Goal: Information Seeking & Learning: Learn about a topic

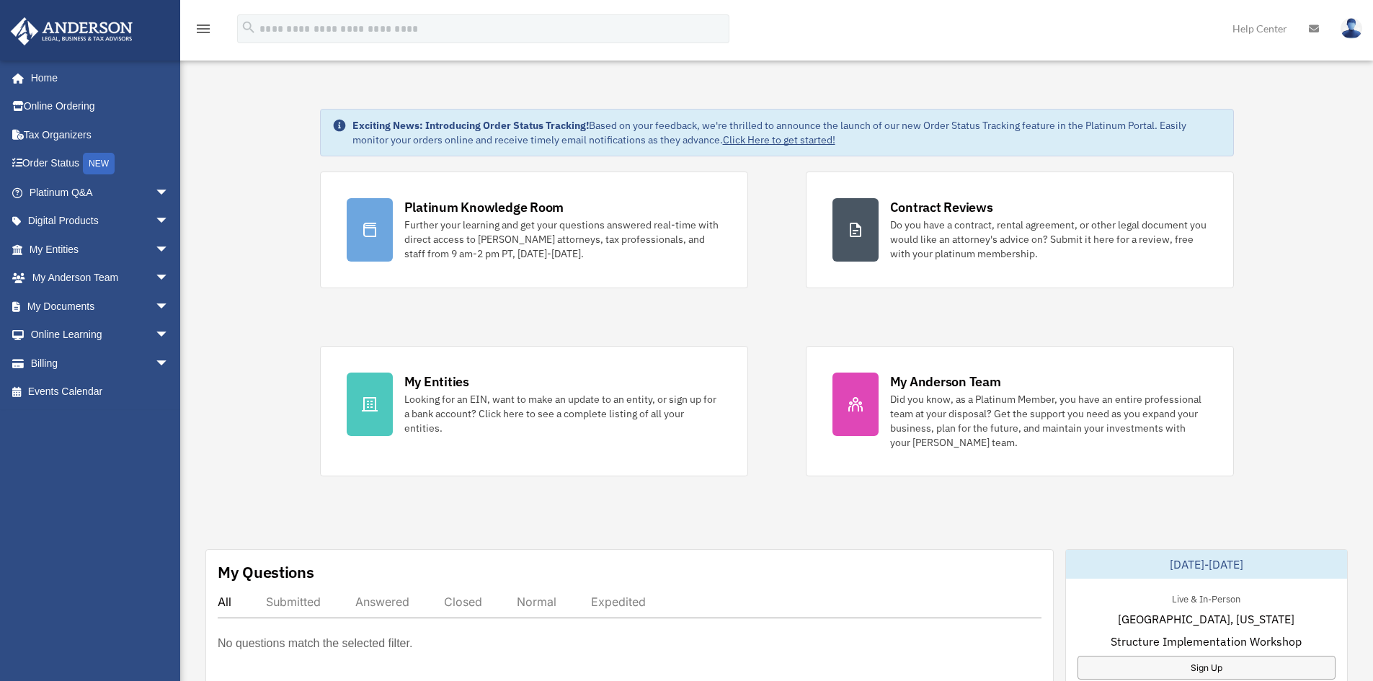
click at [155, 247] on span "arrow_drop_down" at bounding box center [169, 250] width 29 height 30
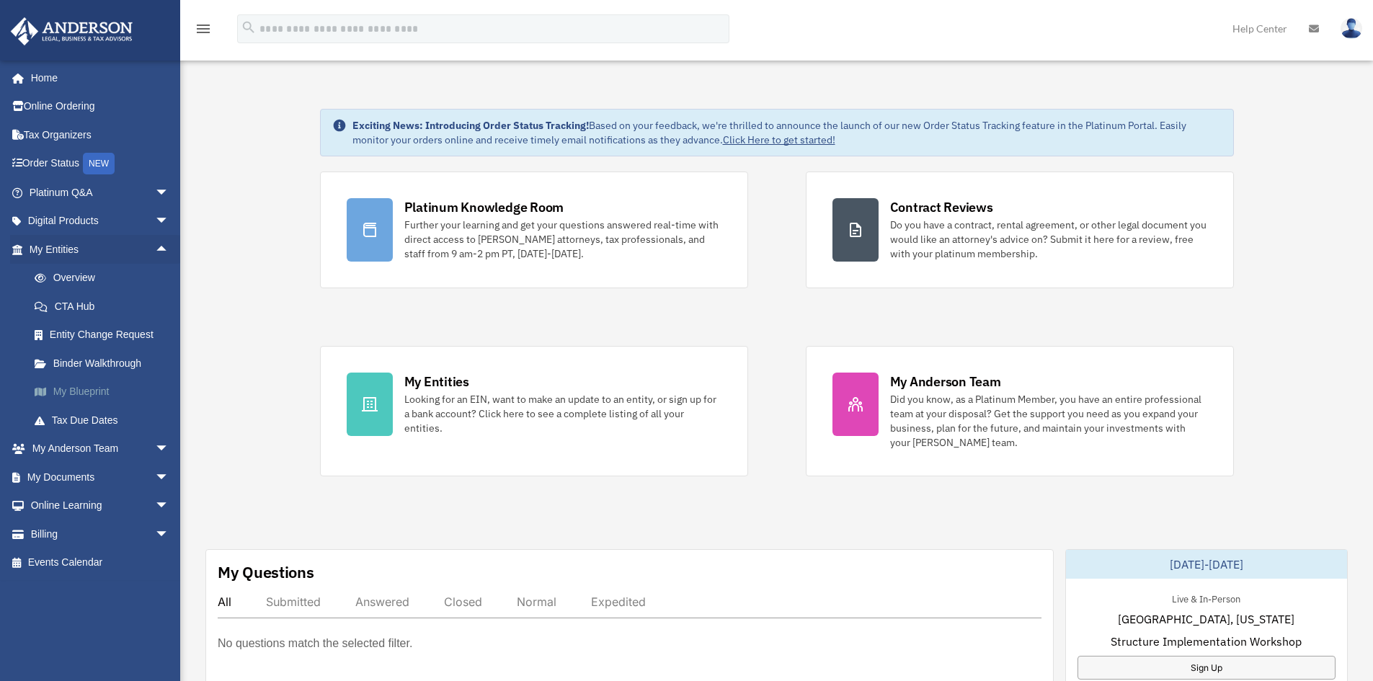
click at [89, 396] on link "My Blueprint" at bounding box center [105, 392] width 171 height 29
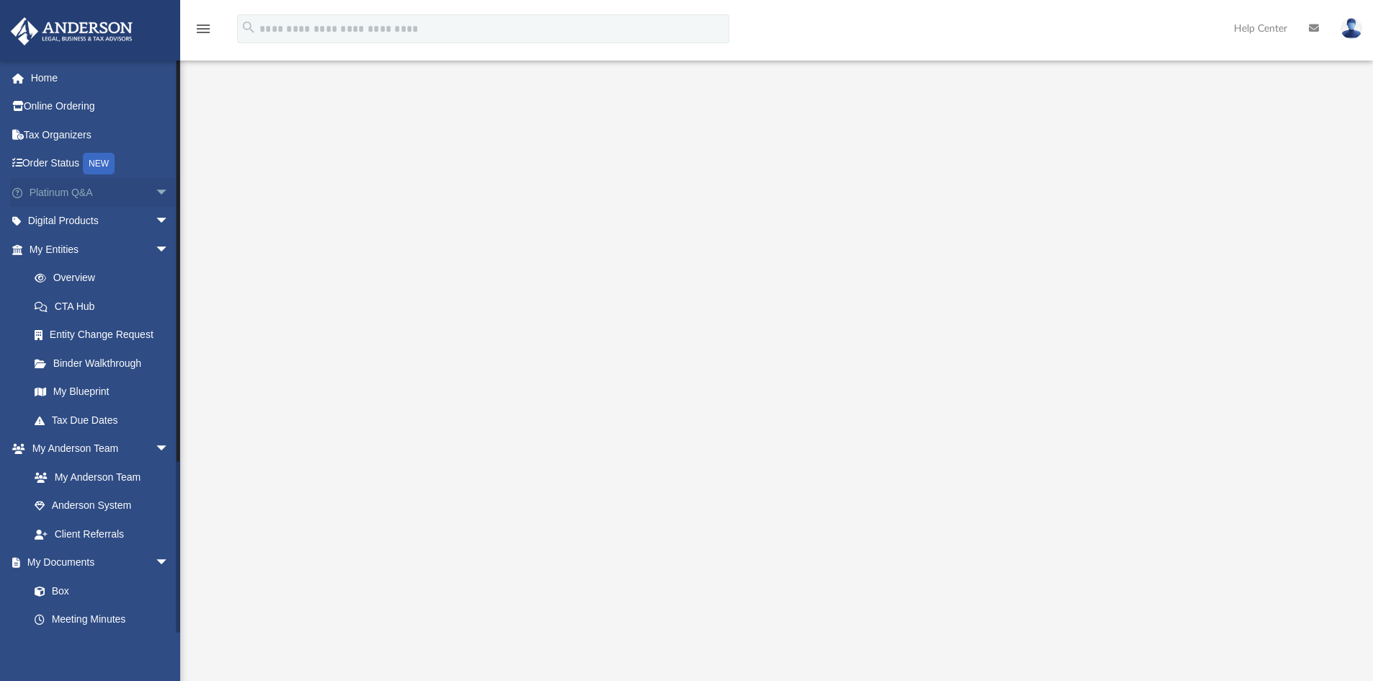
click at [61, 190] on link "Platinum Q&A arrow_drop_down" at bounding box center [100, 192] width 181 height 29
click at [156, 192] on span "arrow_drop_down" at bounding box center [169, 193] width 29 height 30
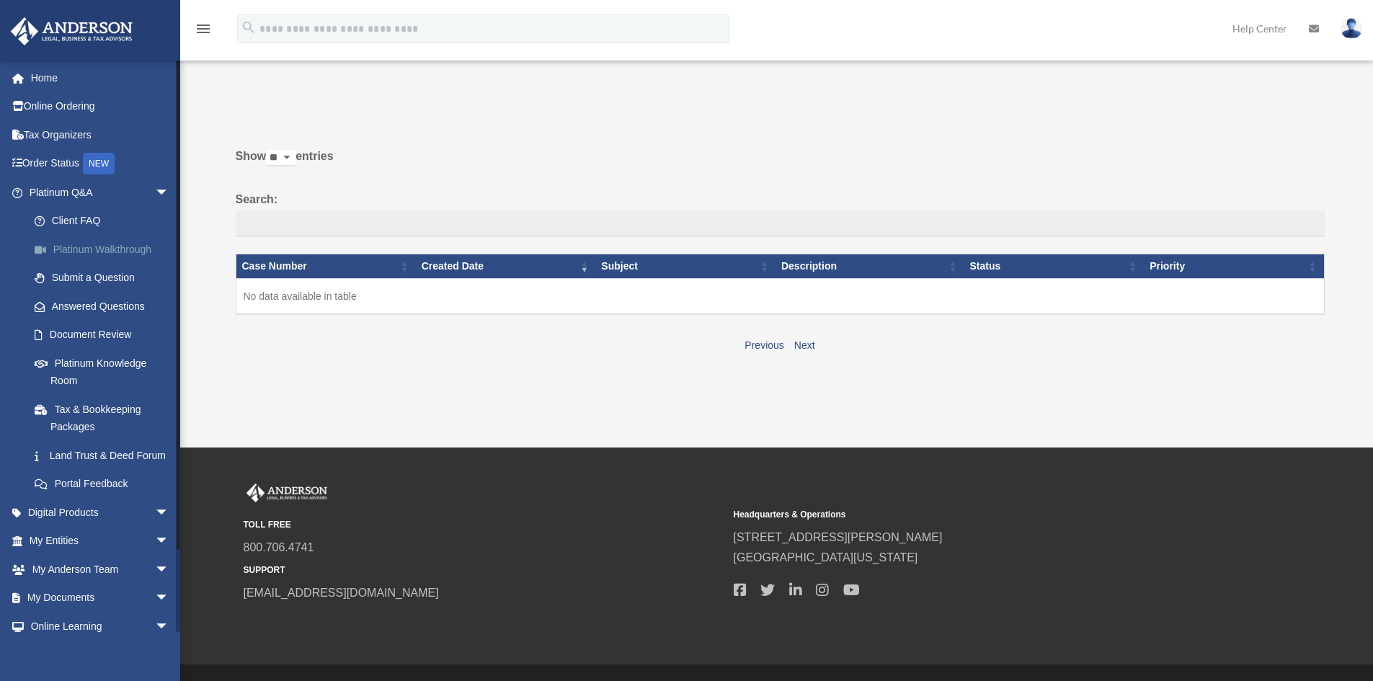
click at [79, 253] on link "Platinum Walkthrough" at bounding box center [105, 249] width 171 height 29
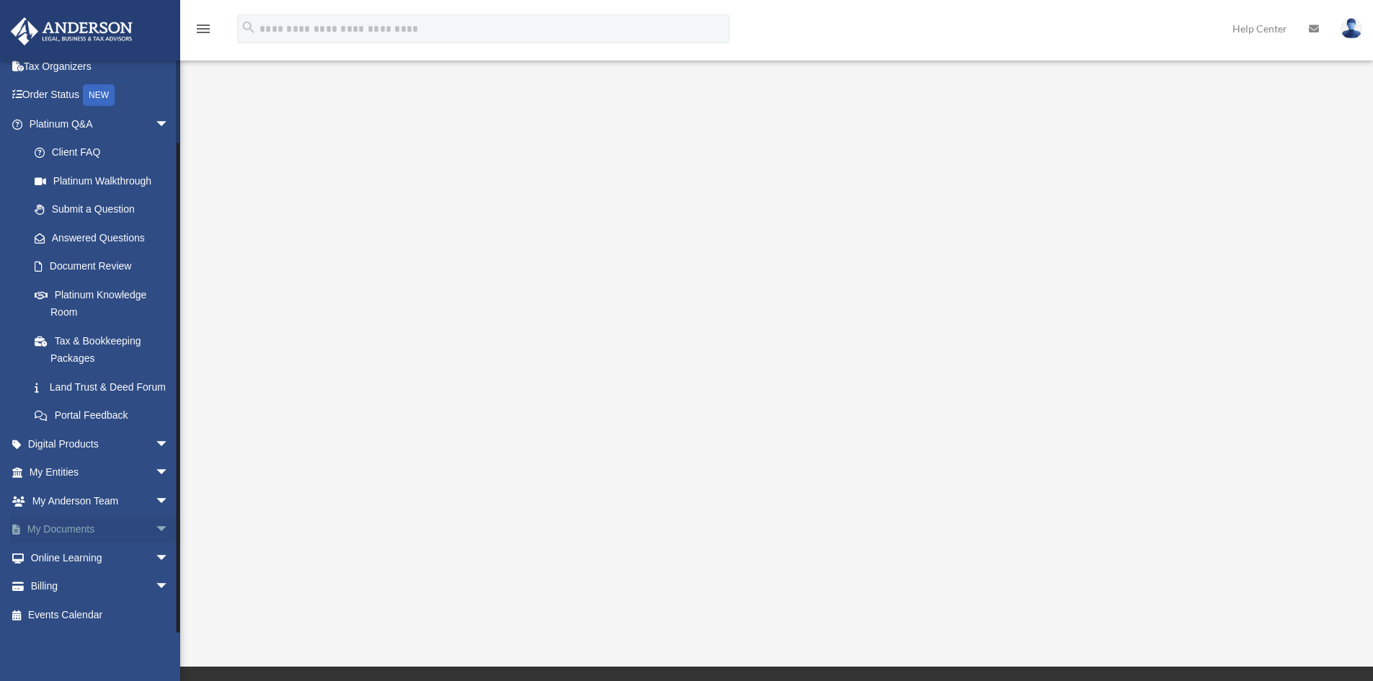
scroll to position [86, 0]
click at [155, 476] on span "arrow_drop_down" at bounding box center [169, 473] width 29 height 30
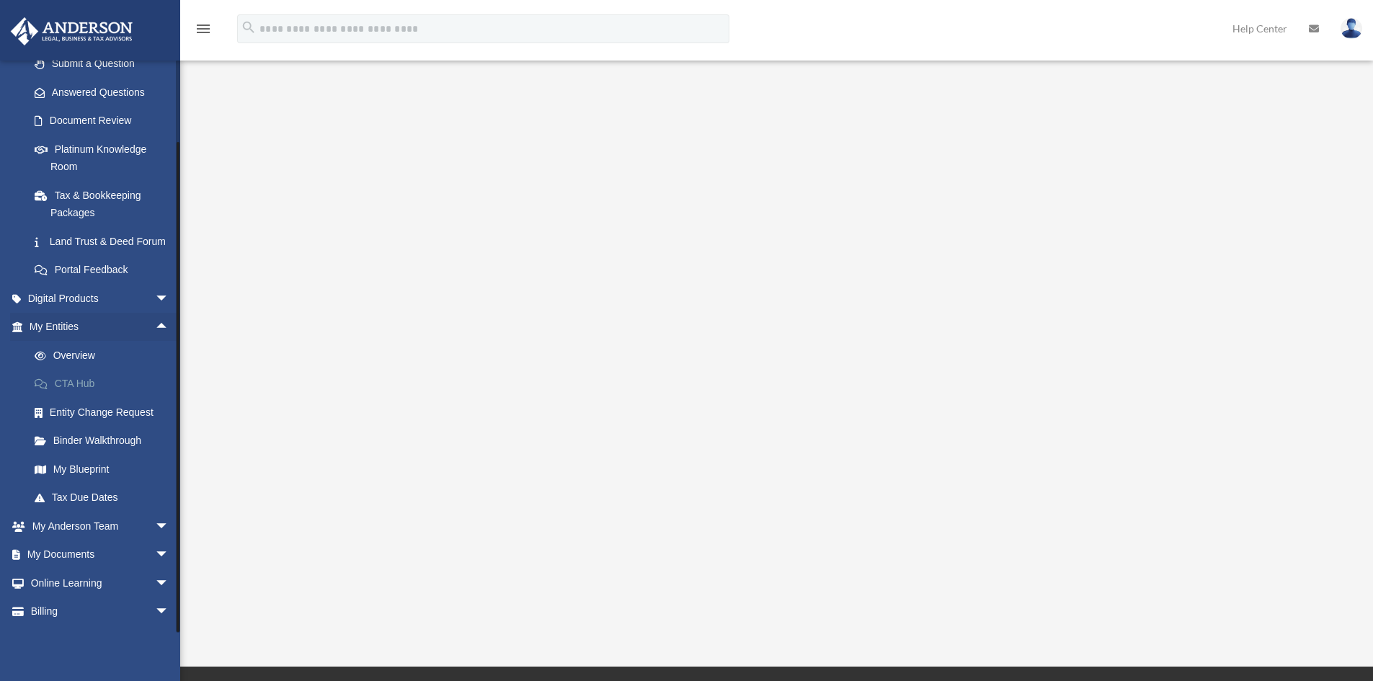
scroll to position [257, 0]
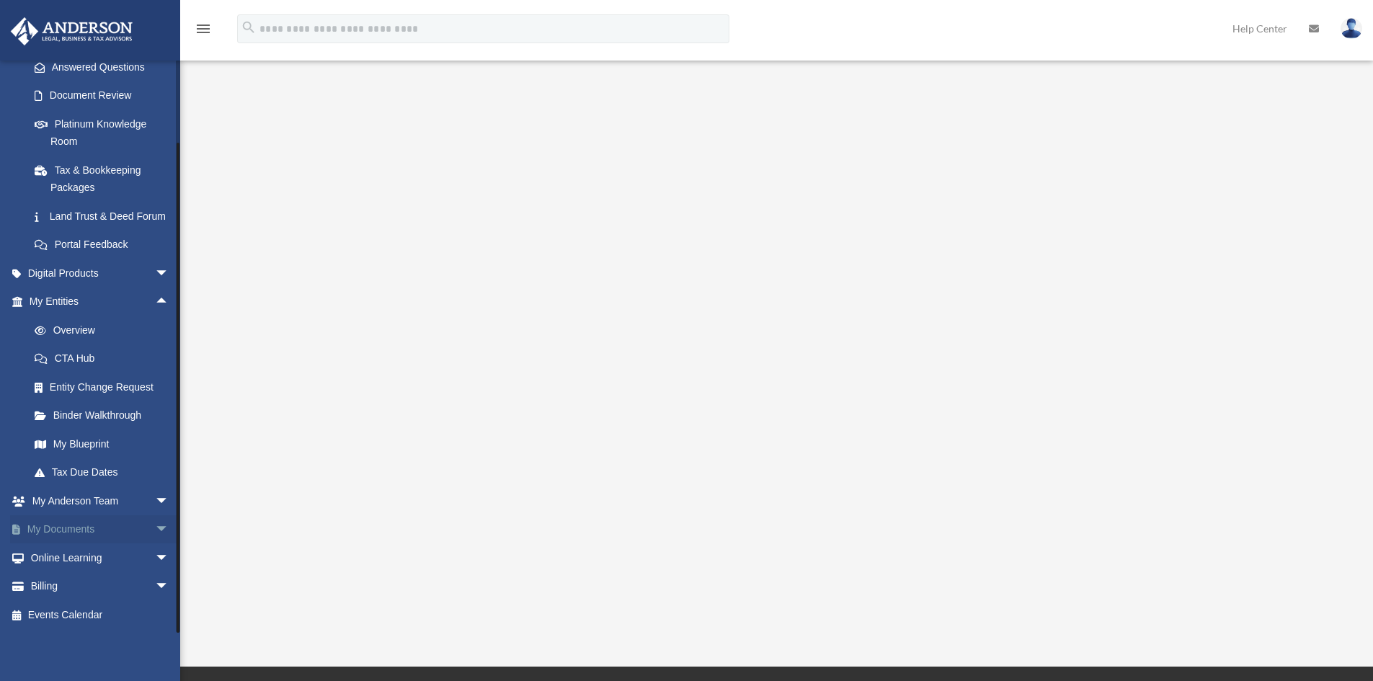
click at [155, 534] on span "arrow_drop_down" at bounding box center [169, 530] width 29 height 30
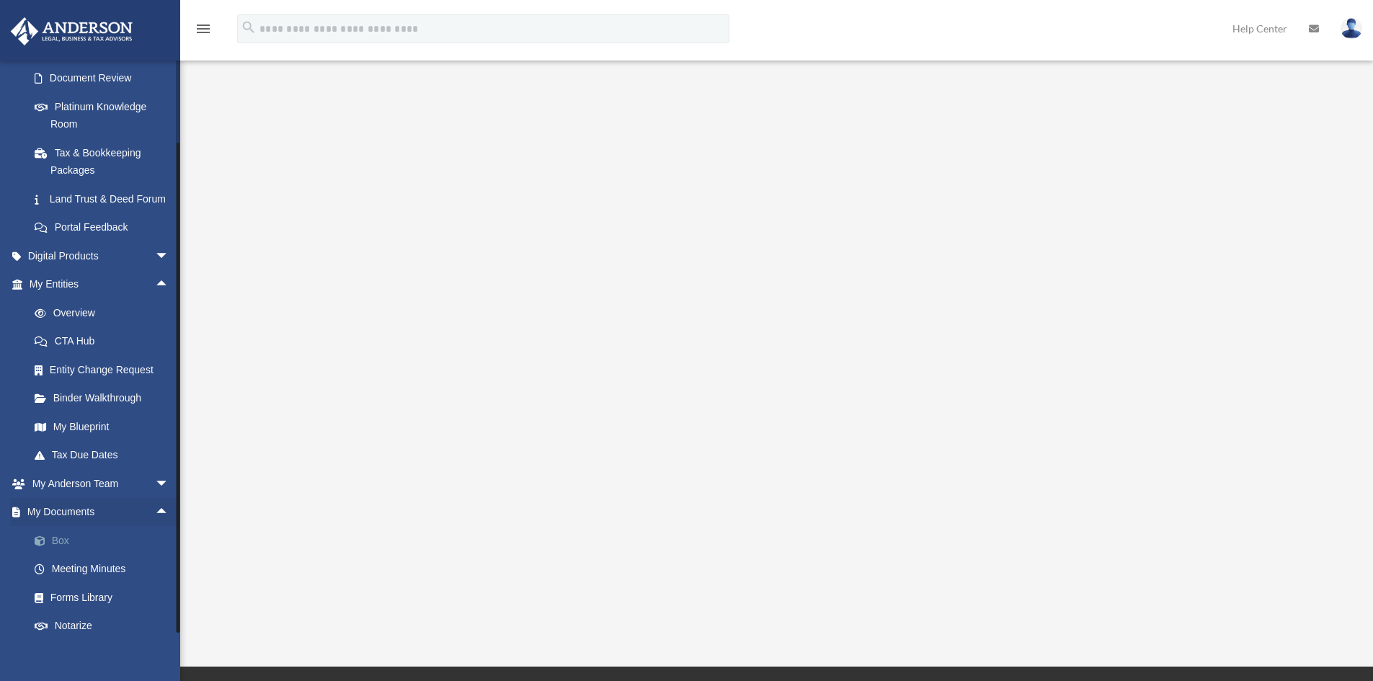
click at [74, 555] on link "Box" at bounding box center [105, 540] width 171 height 29
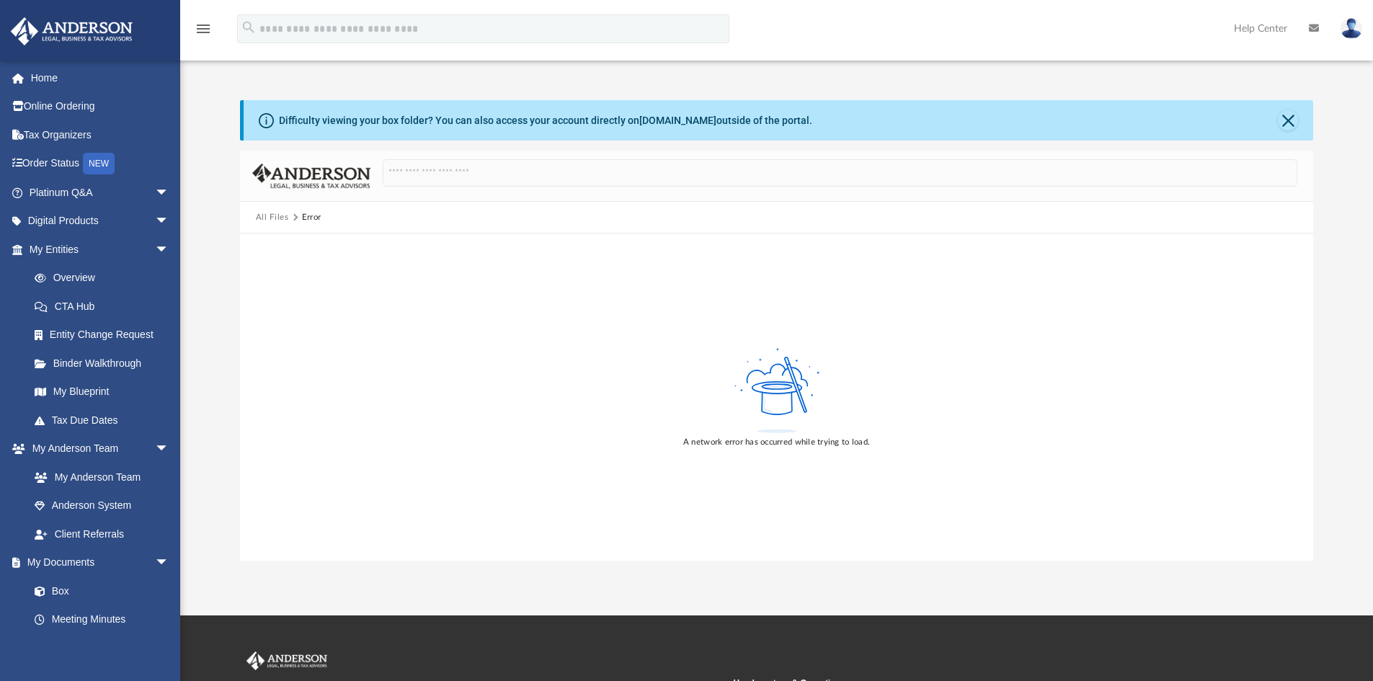
click at [273, 214] on button "All Files" at bounding box center [272, 217] width 33 height 13
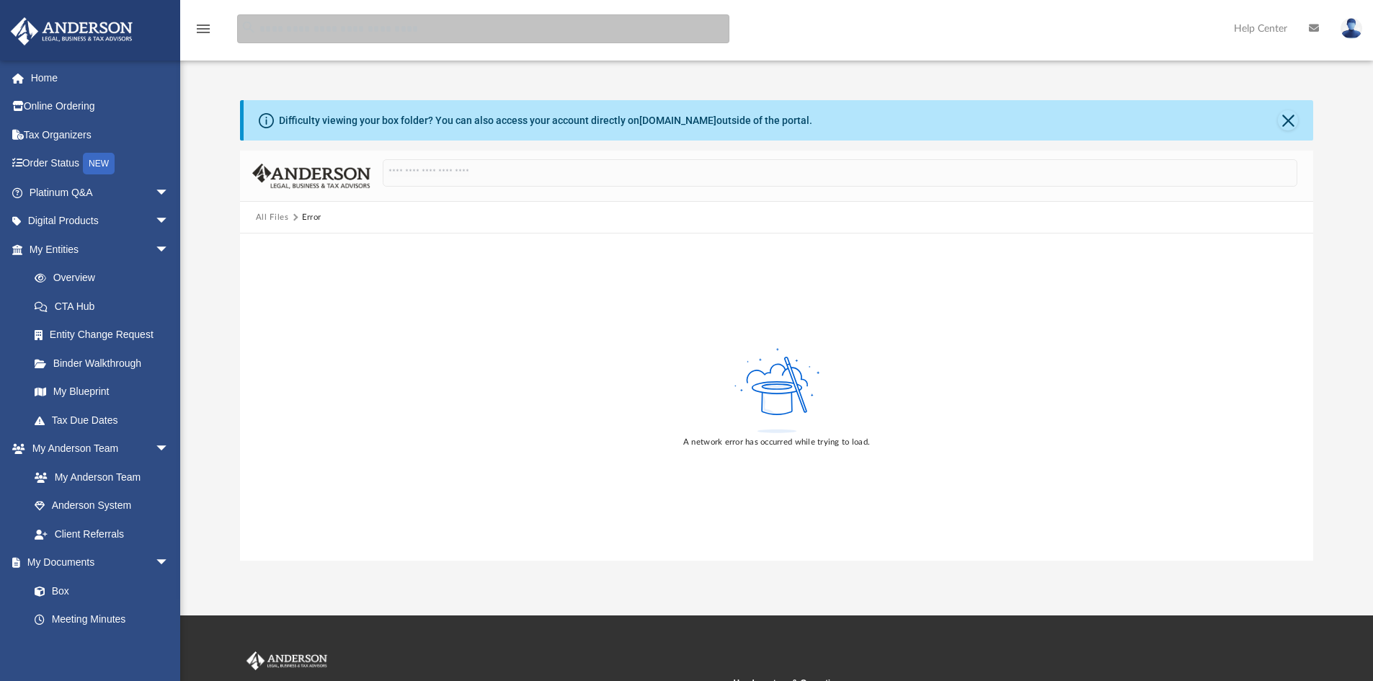
click at [298, 37] on input "search" at bounding box center [483, 28] width 492 height 29
type input "**********"
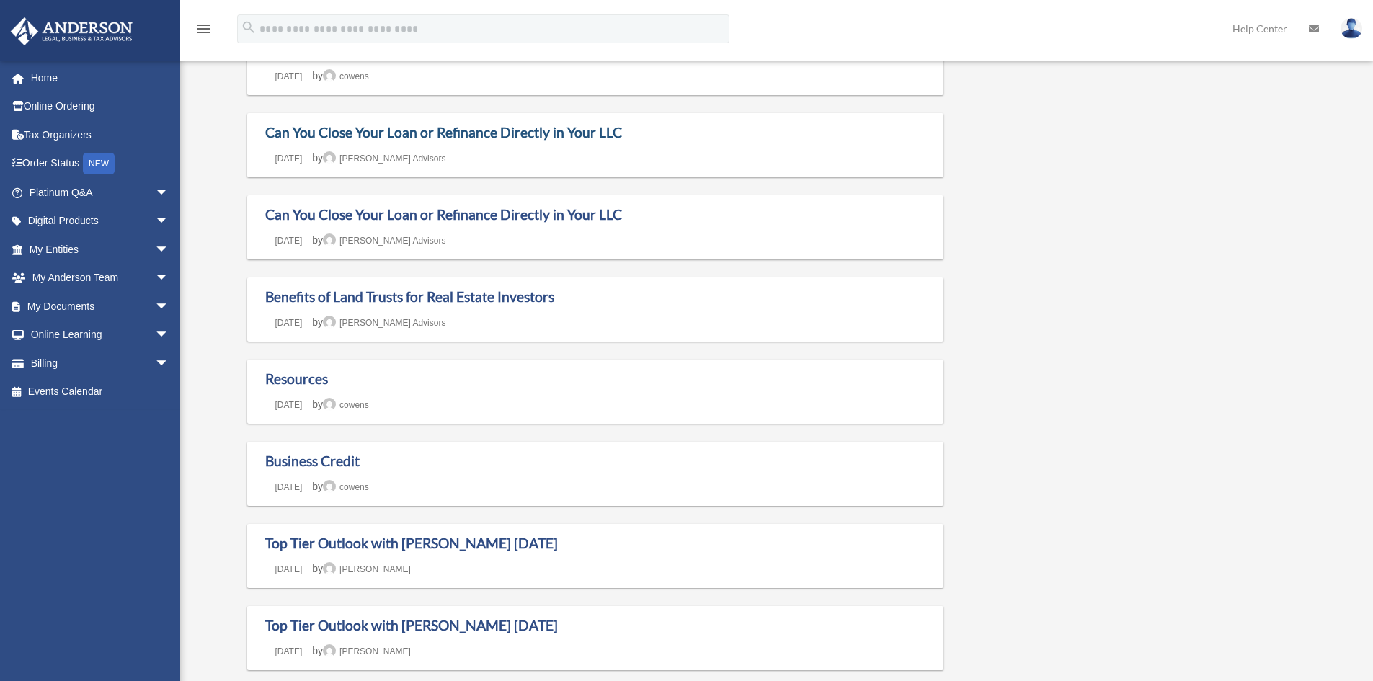
scroll to position [216, 0]
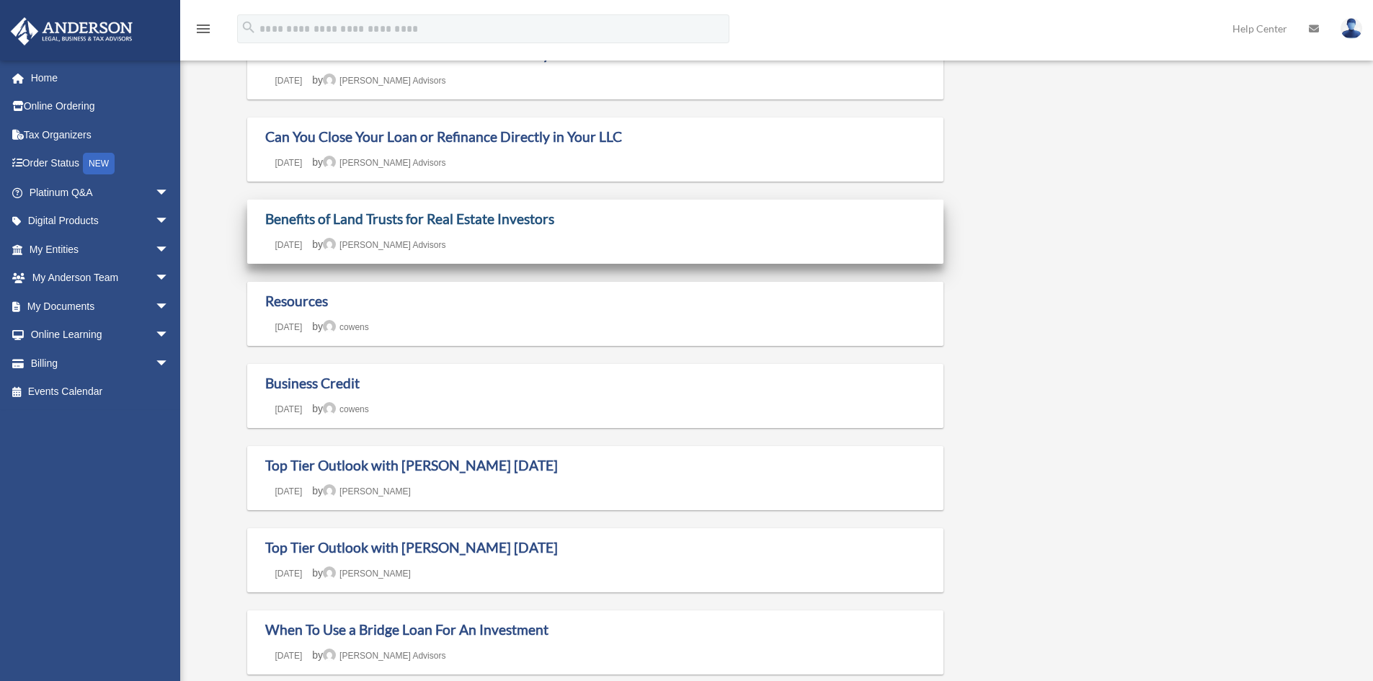
click at [336, 220] on link "Benefits of Land Trusts for Real Estate Investors" at bounding box center [409, 218] width 289 height 17
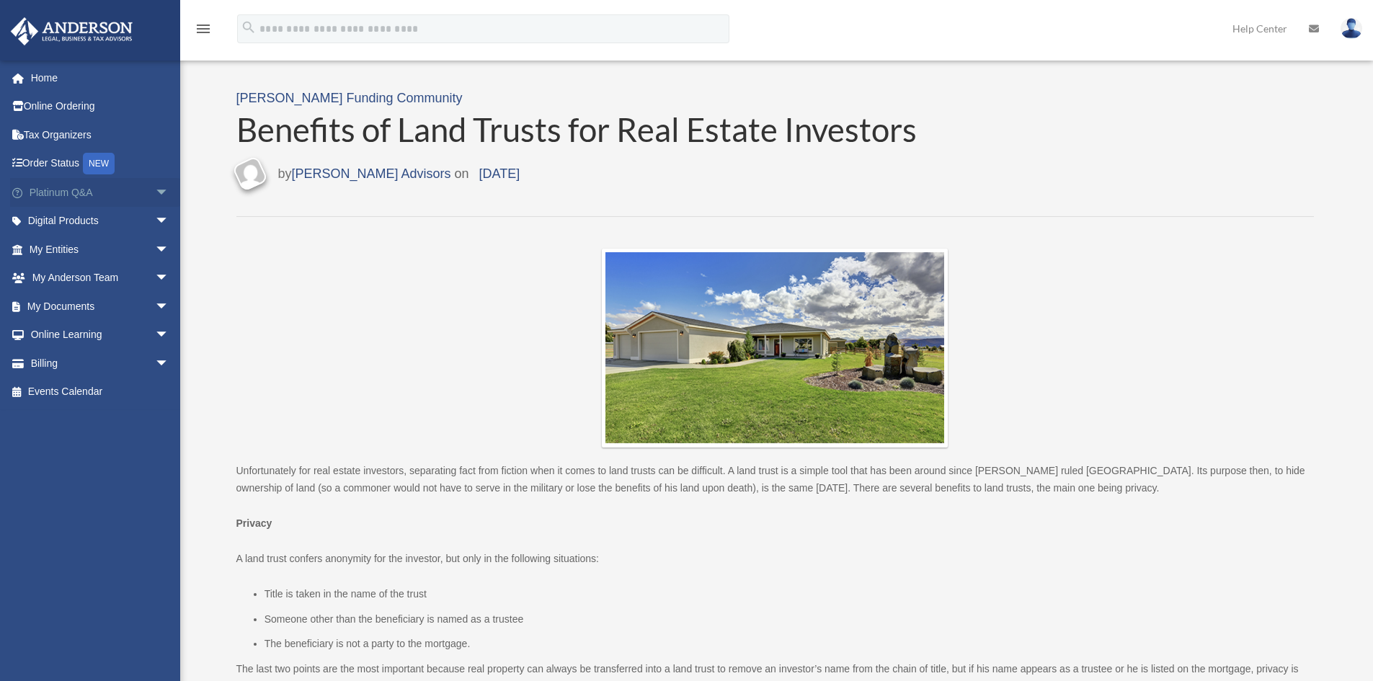
click at [155, 192] on span "arrow_drop_down" at bounding box center [169, 193] width 29 height 30
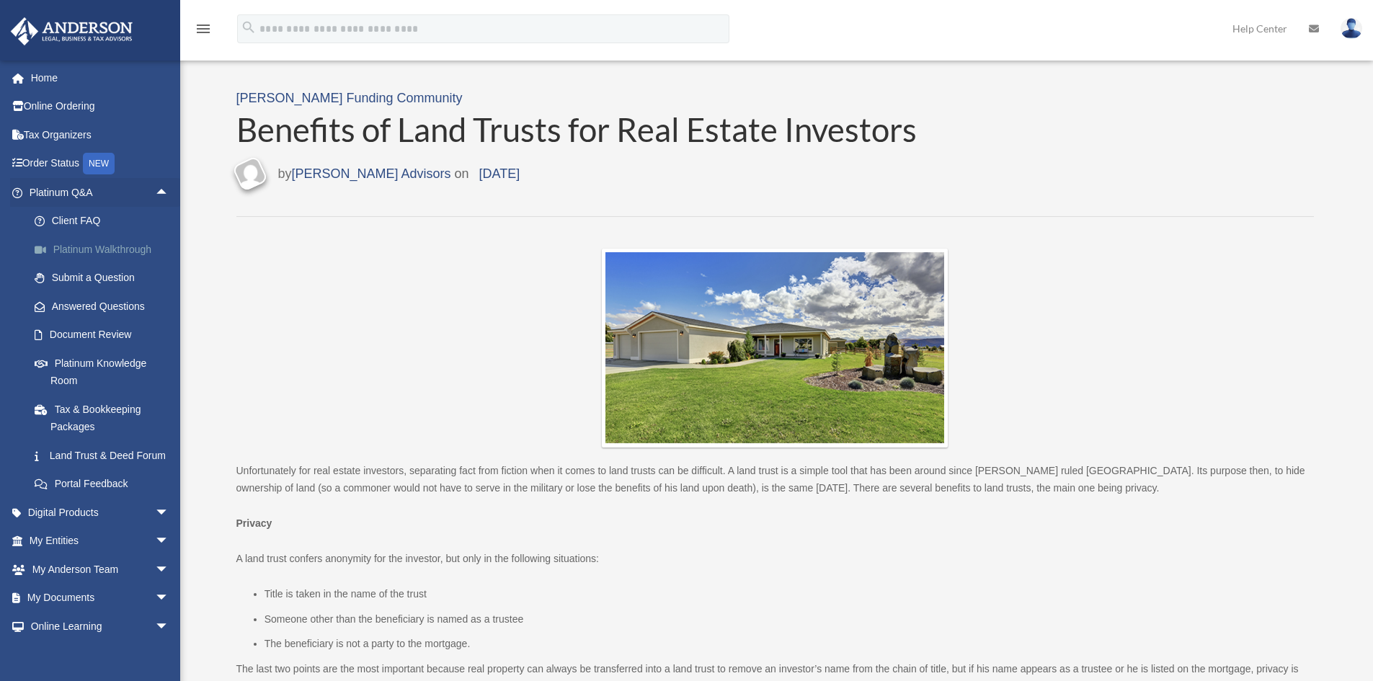
click at [61, 240] on link "Platinum Walkthrough" at bounding box center [105, 249] width 171 height 29
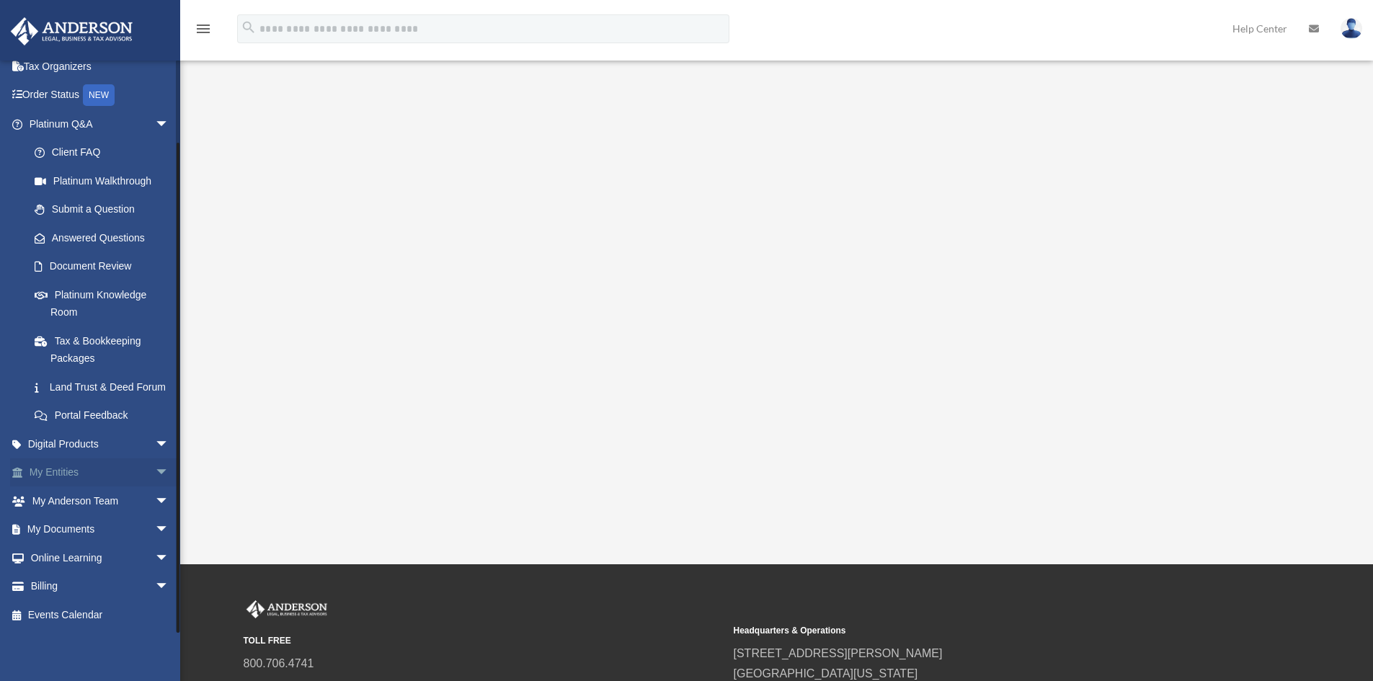
scroll to position [256, 0]
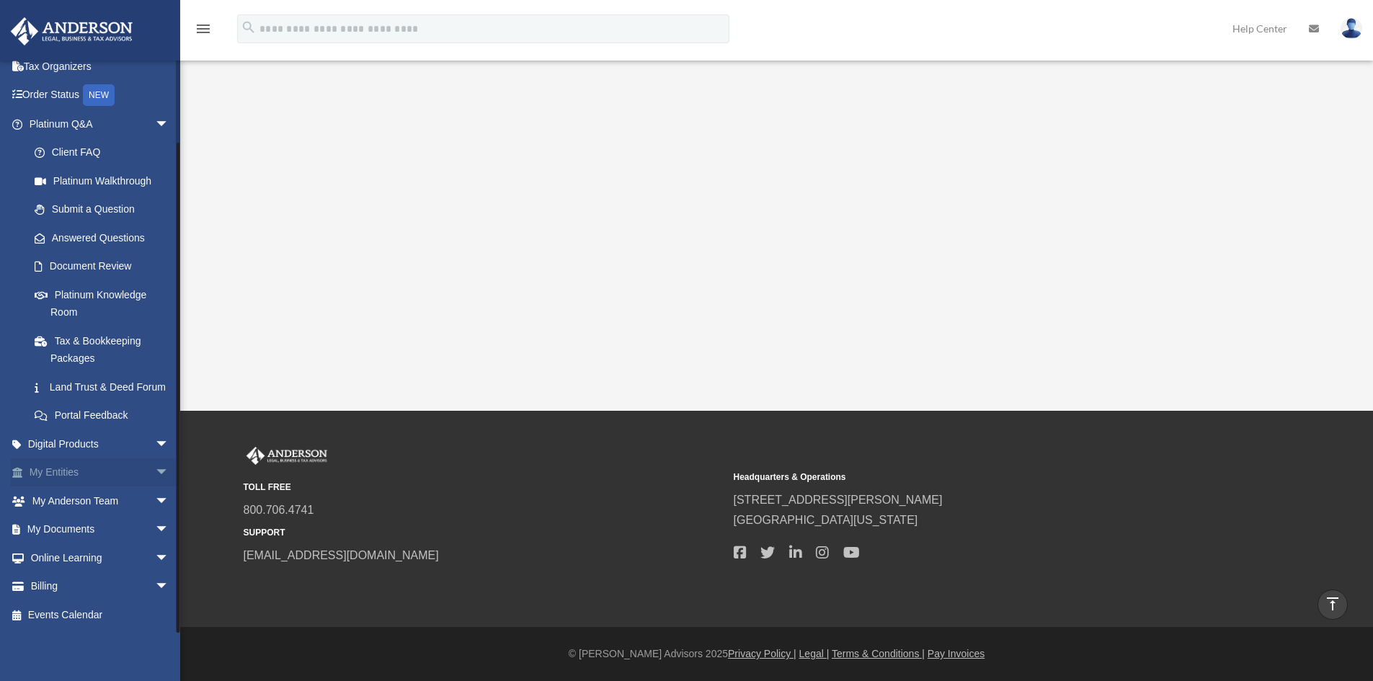
click at [155, 478] on span "arrow_drop_down" at bounding box center [169, 473] width 29 height 30
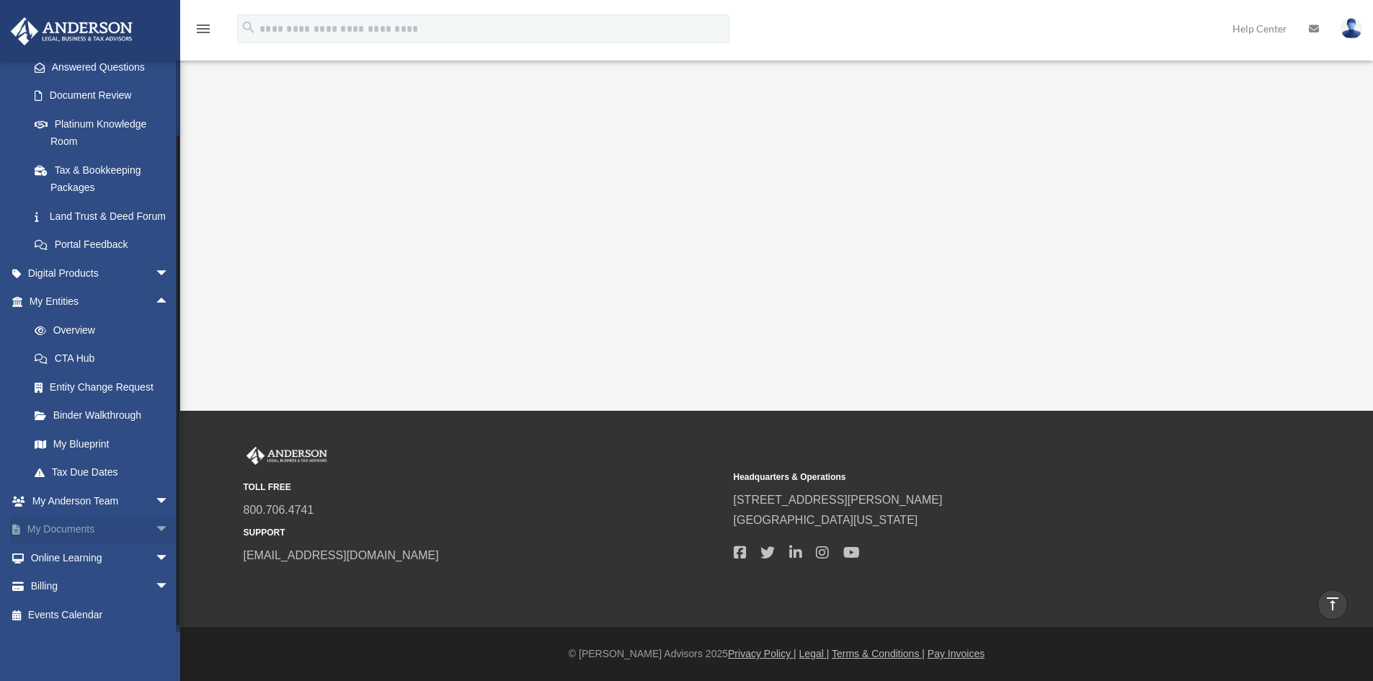
scroll to position [257, 0]
click at [161, 499] on span "arrow_drop_down" at bounding box center [169, 501] width 29 height 30
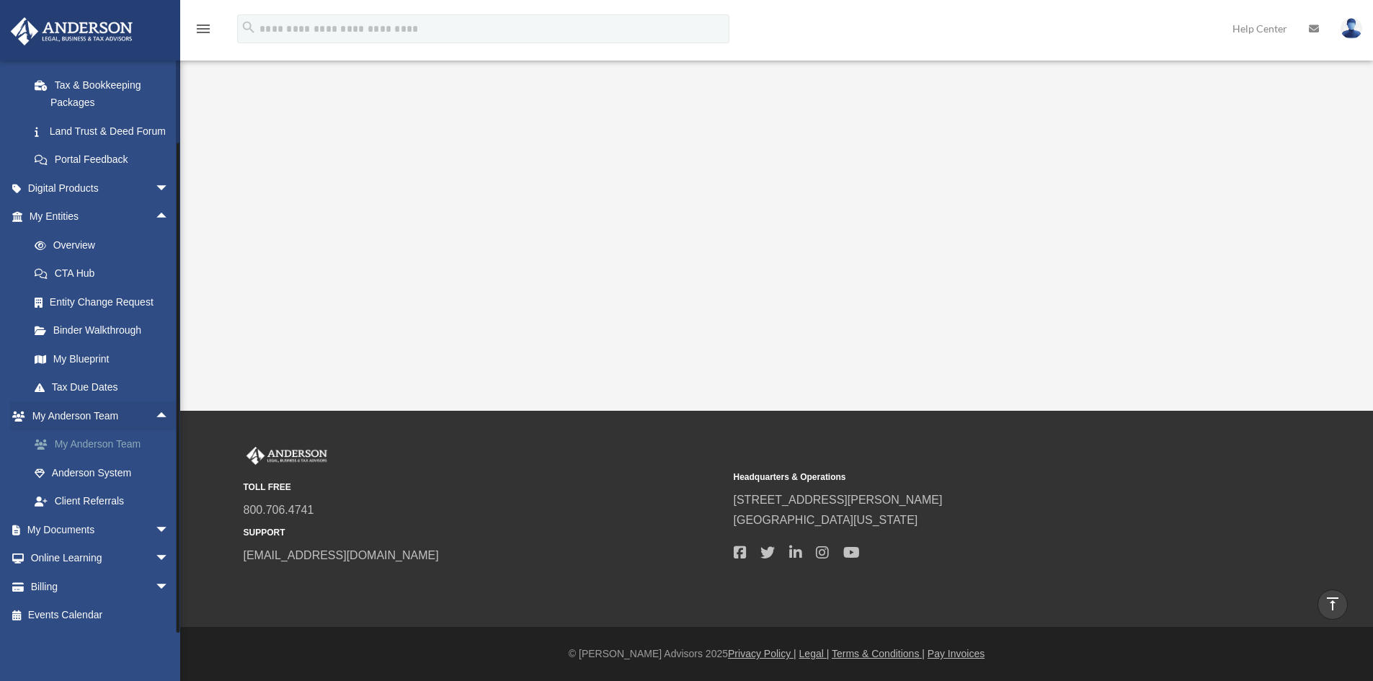
scroll to position [342, 0]
click at [155, 528] on span "arrow_drop_down" at bounding box center [169, 530] width 29 height 30
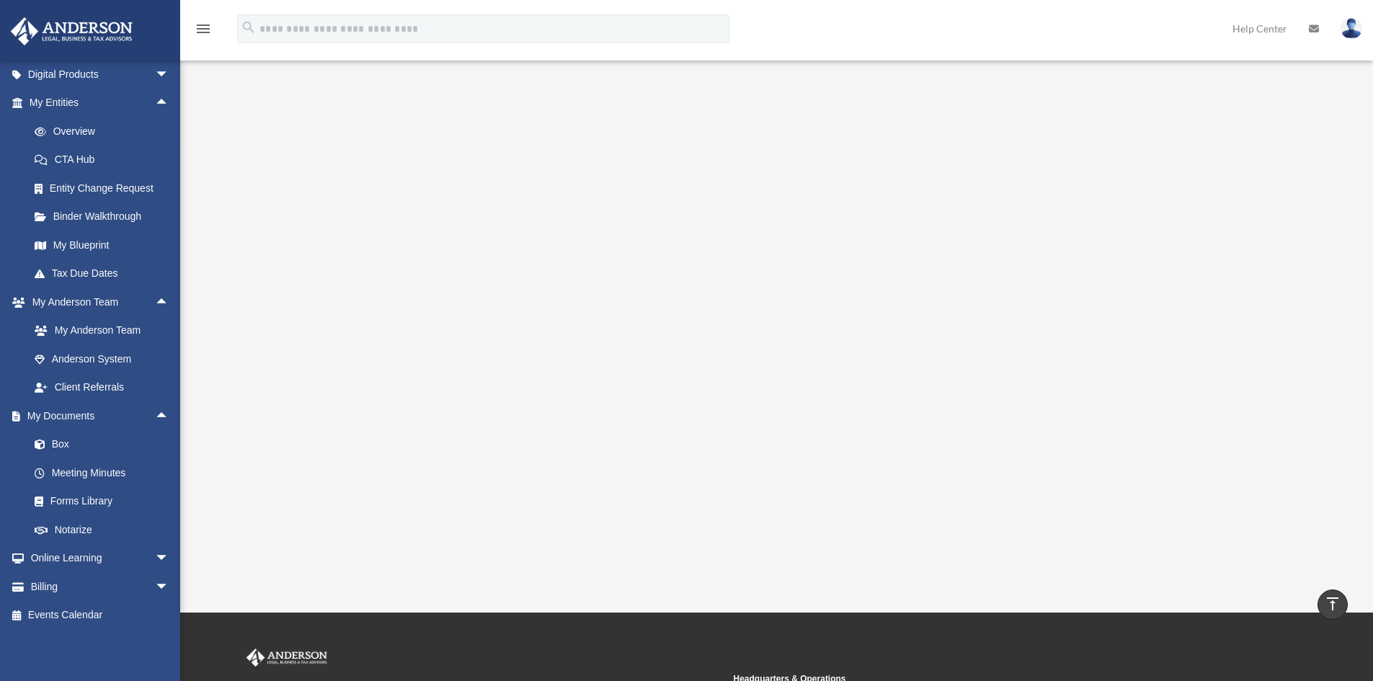
scroll to position [0, 0]
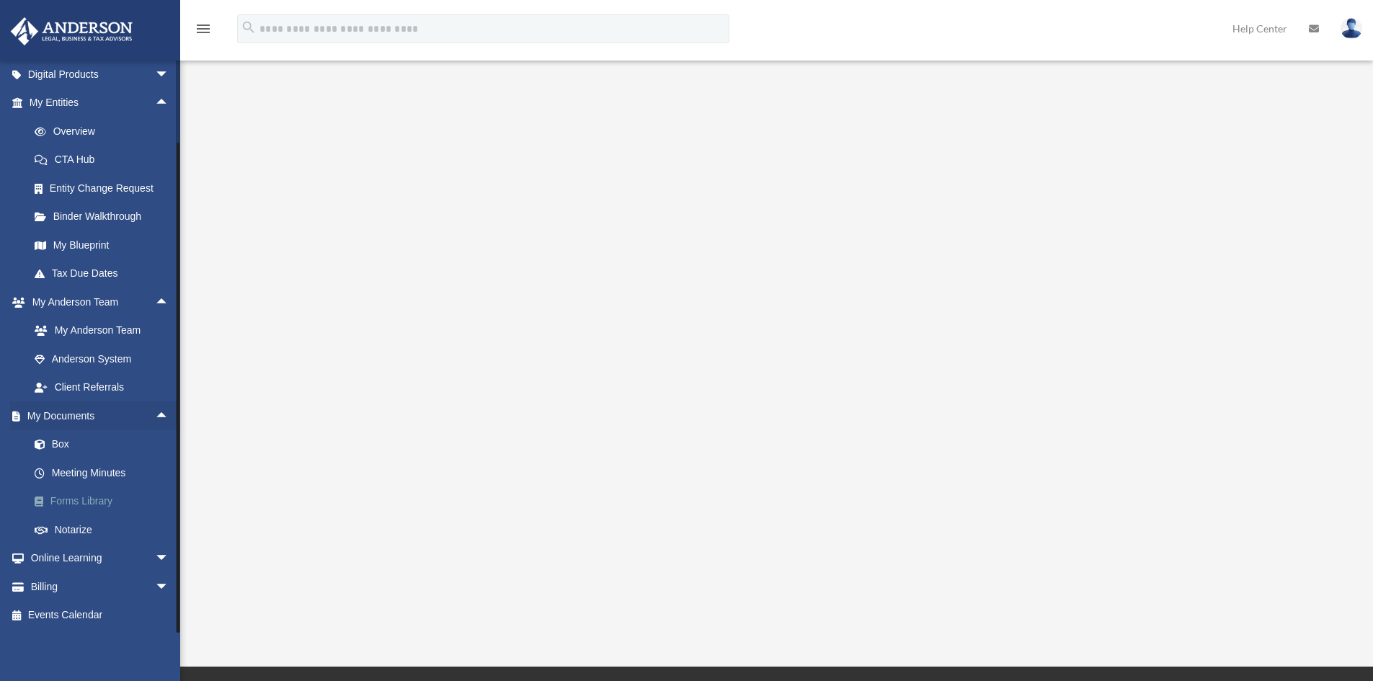
click at [89, 499] on link "Forms Library" at bounding box center [105, 501] width 171 height 29
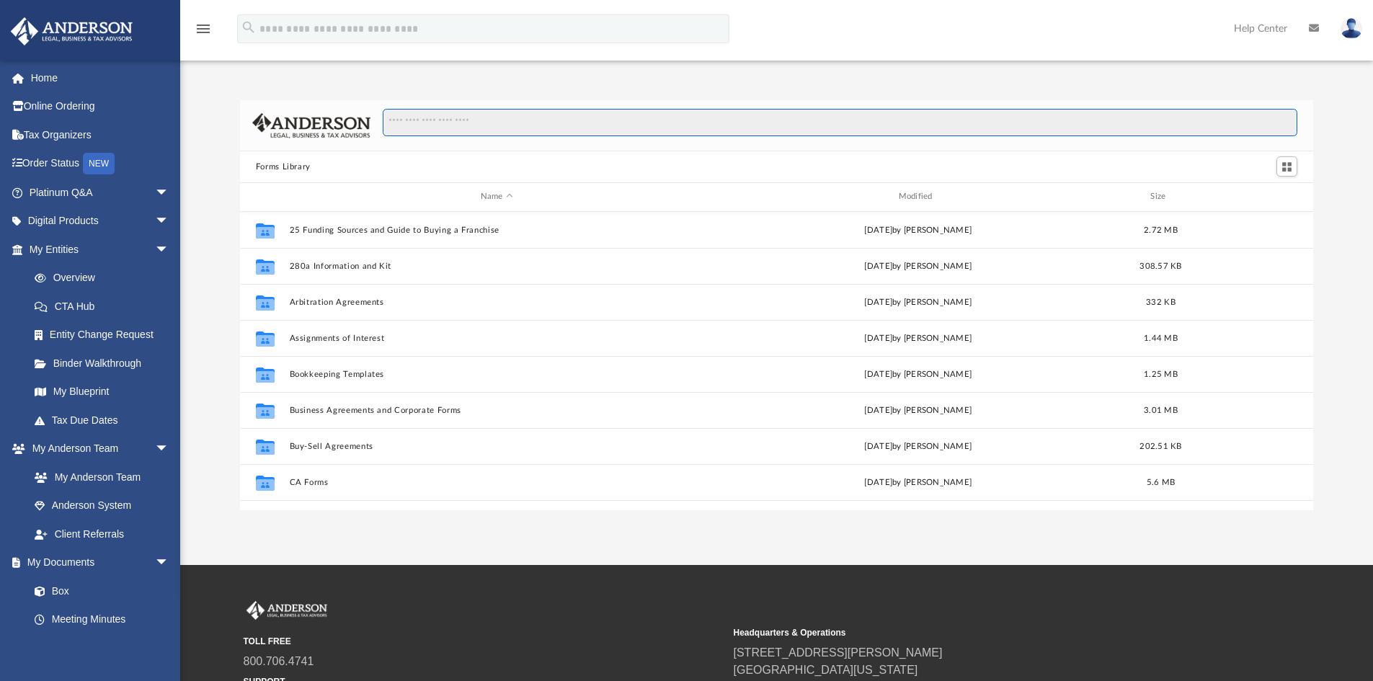
click at [476, 115] on input "Search files and folders" at bounding box center [840, 122] width 914 height 27
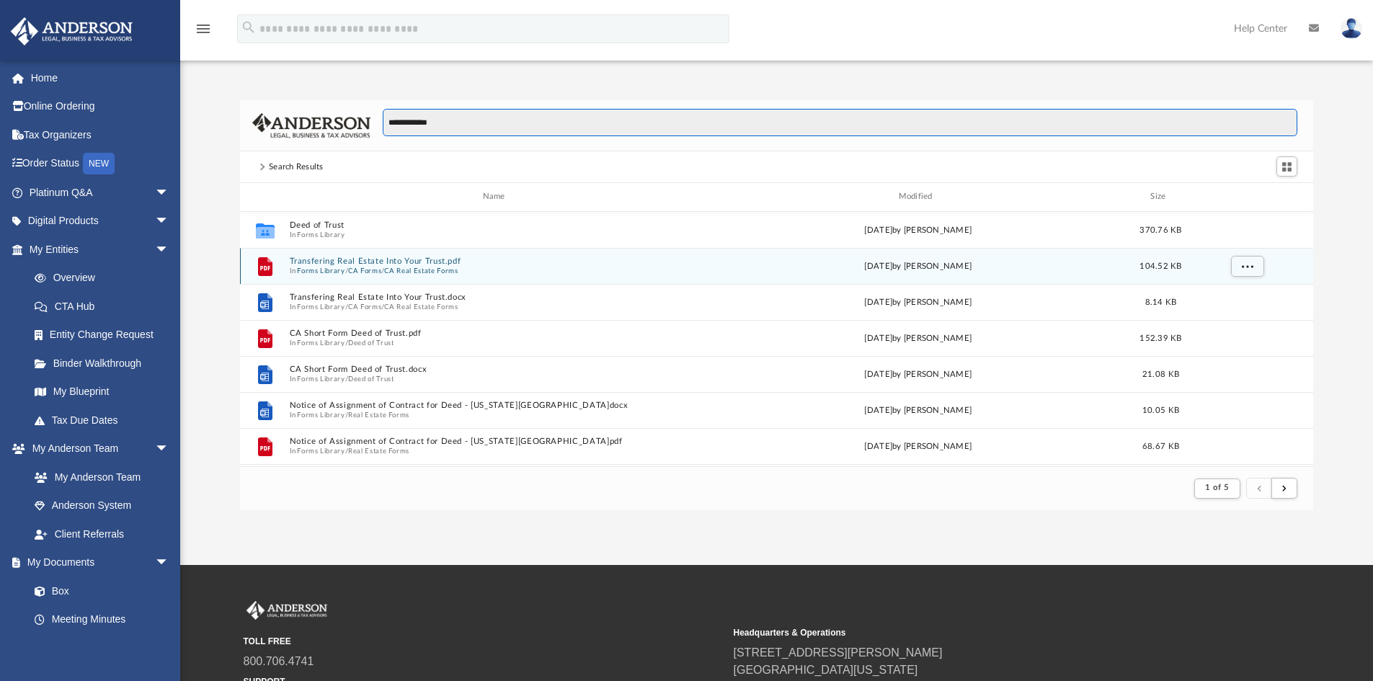
type input "**********"
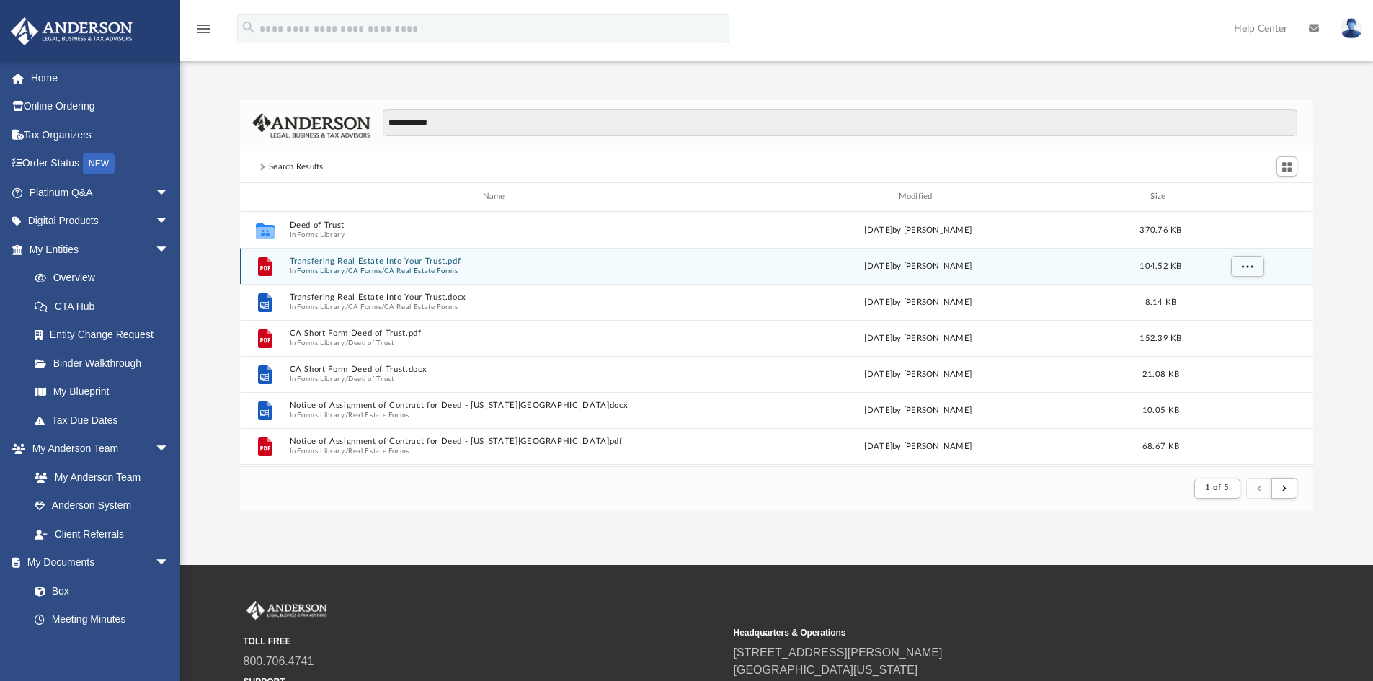
click at [408, 266] on button "CA Real Estate Forms" at bounding box center [421, 270] width 74 height 9
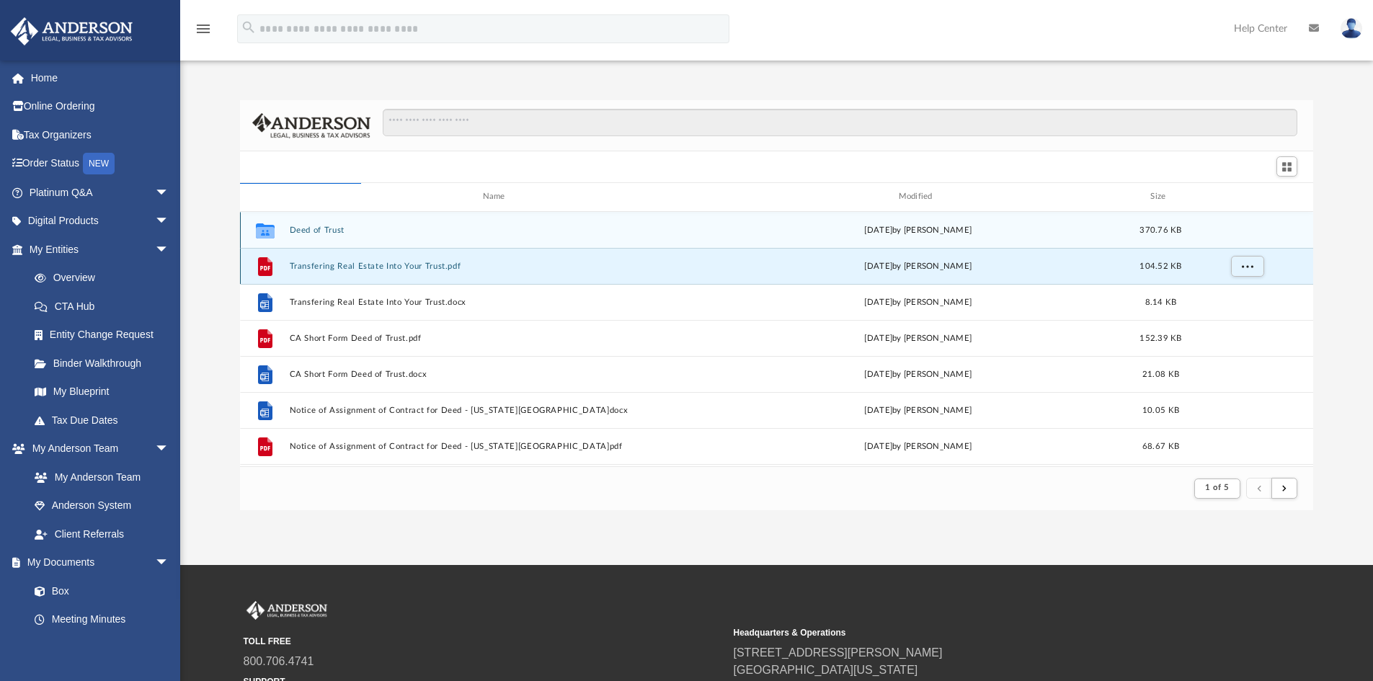
scroll to position [317, 1062]
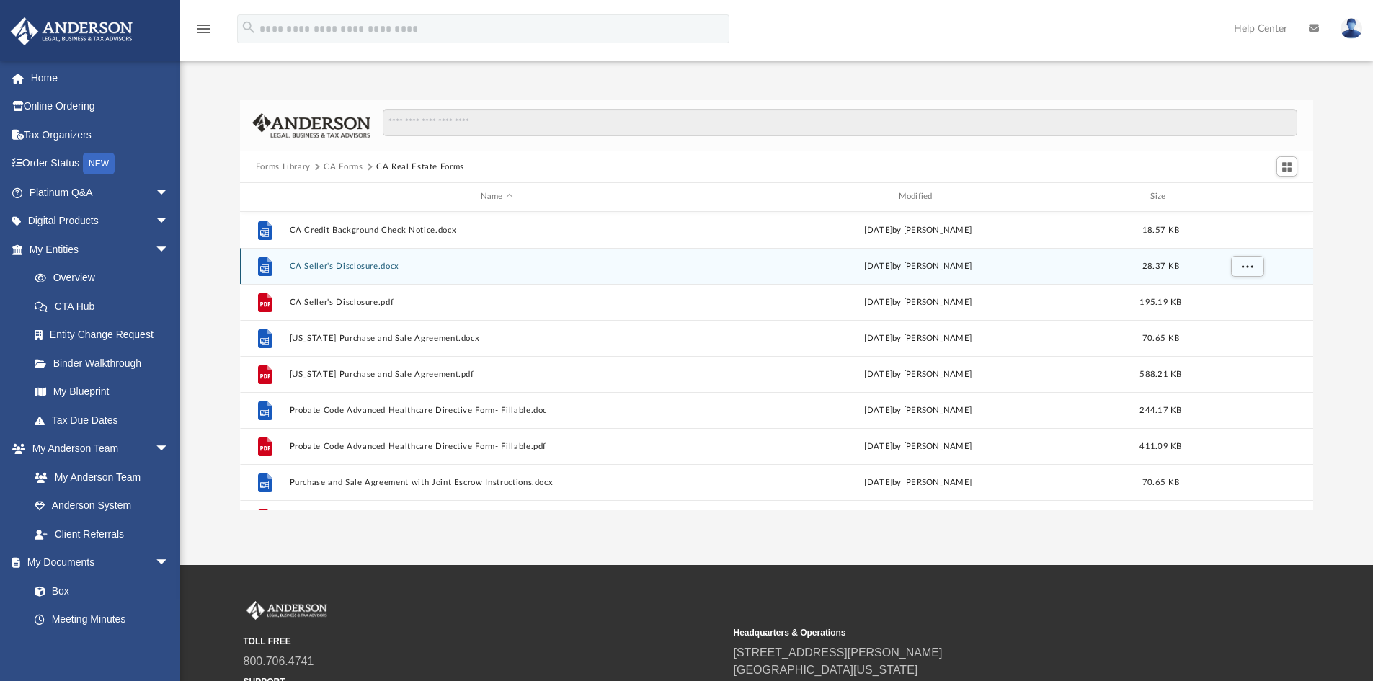
click at [294, 164] on button "Forms Library" at bounding box center [283, 167] width 55 height 13
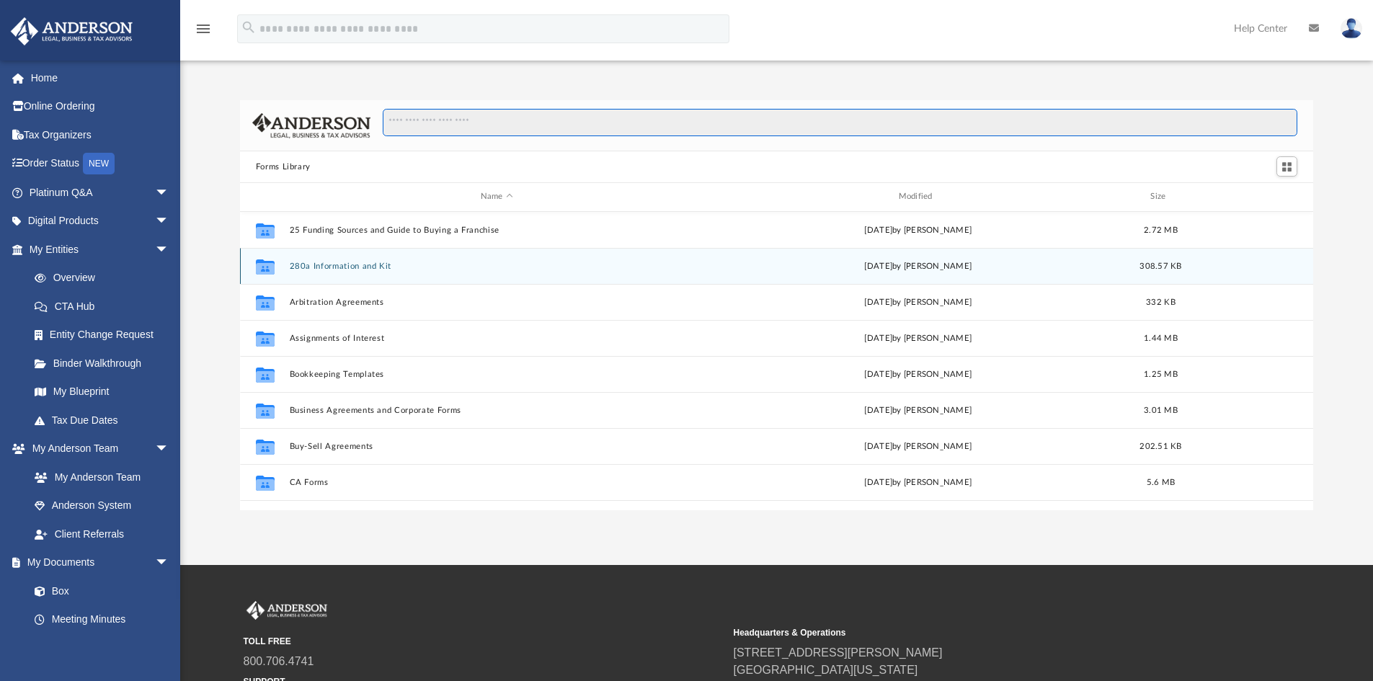
click at [440, 114] on input "Search files and folders" at bounding box center [840, 122] width 914 height 27
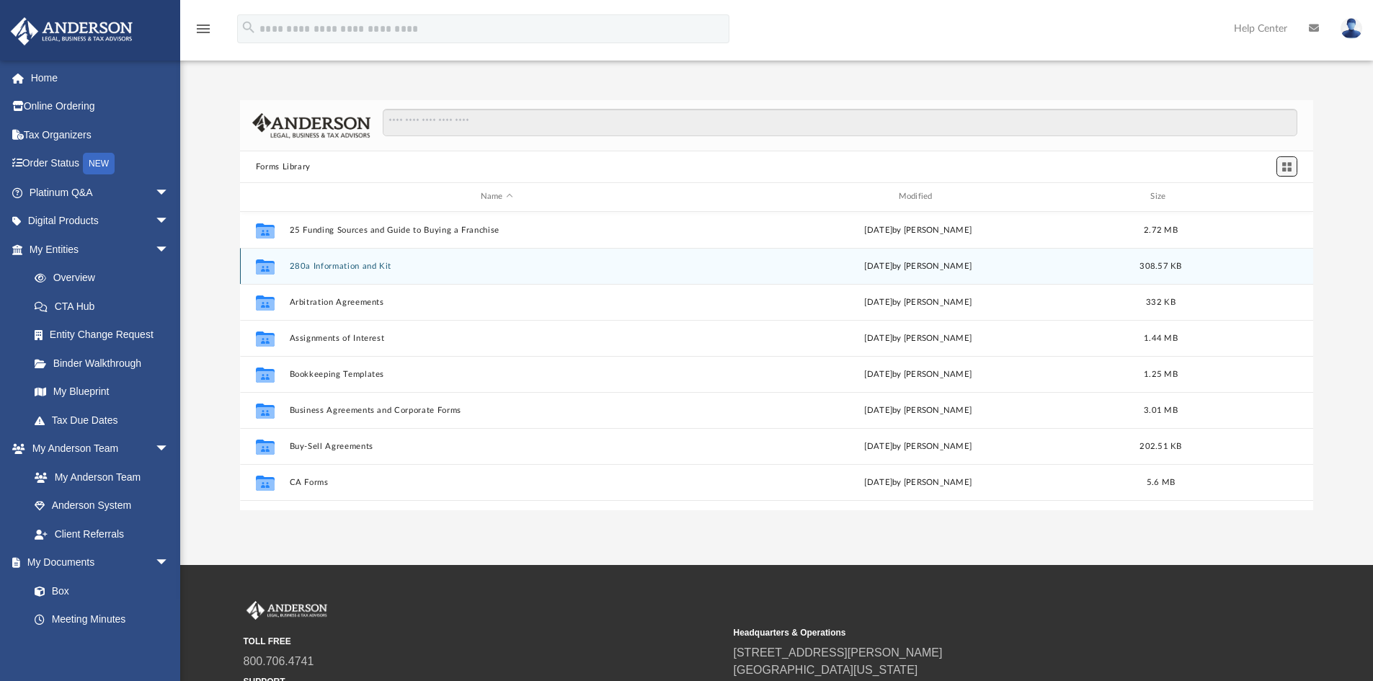
click at [1289, 168] on span "Switch to Grid View" at bounding box center [1287, 167] width 12 height 12
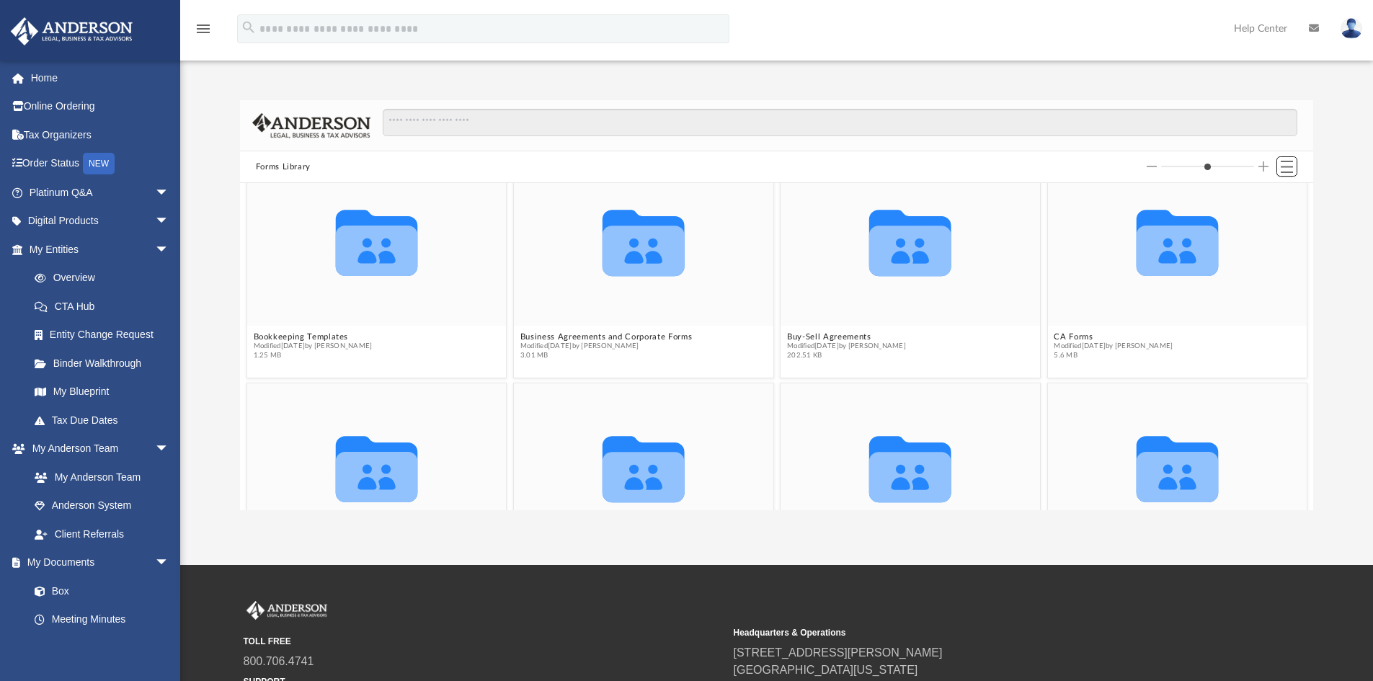
scroll to position [288, 0]
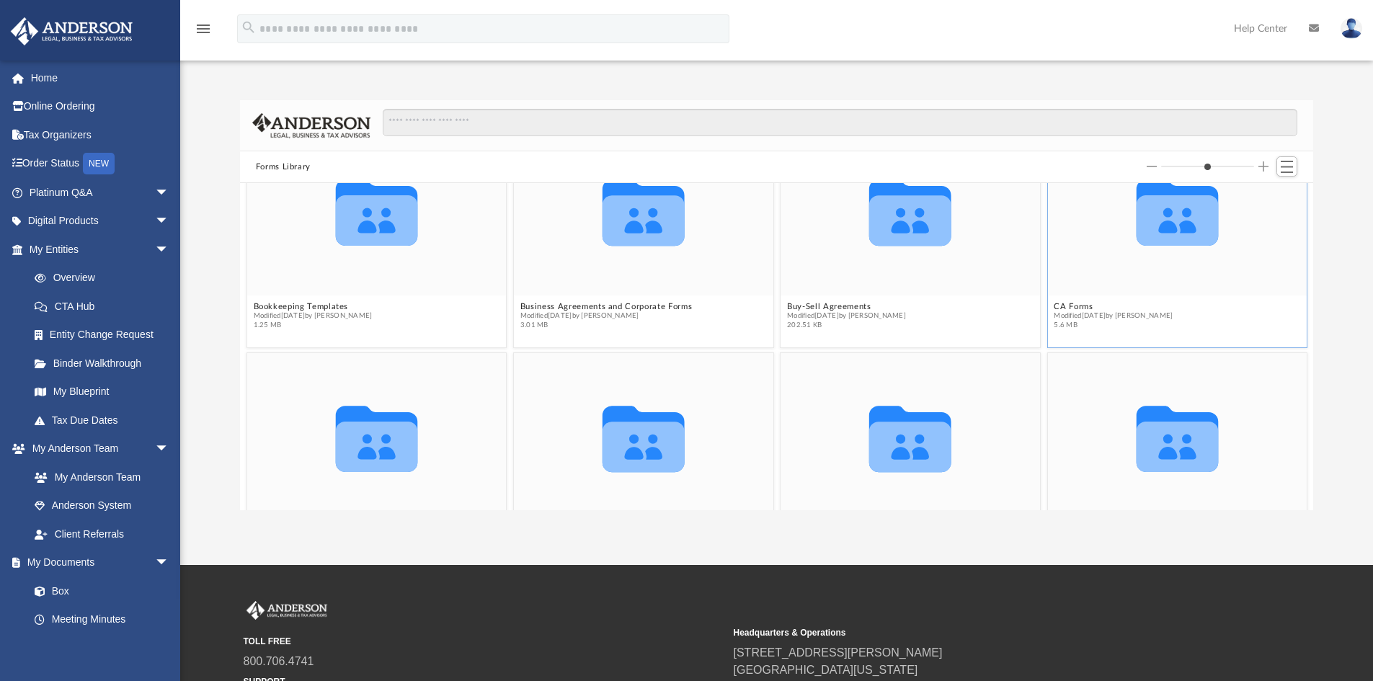
click at [1149, 222] on icon "grid" at bounding box center [1177, 220] width 82 height 50
click at [1073, 303] on figure "Collaborated Folder CA Forms Modified Thu Jul 13 2023 by Taryn Biever 5.6 MB" at bounding box center [1176, 231] width 259 height 208
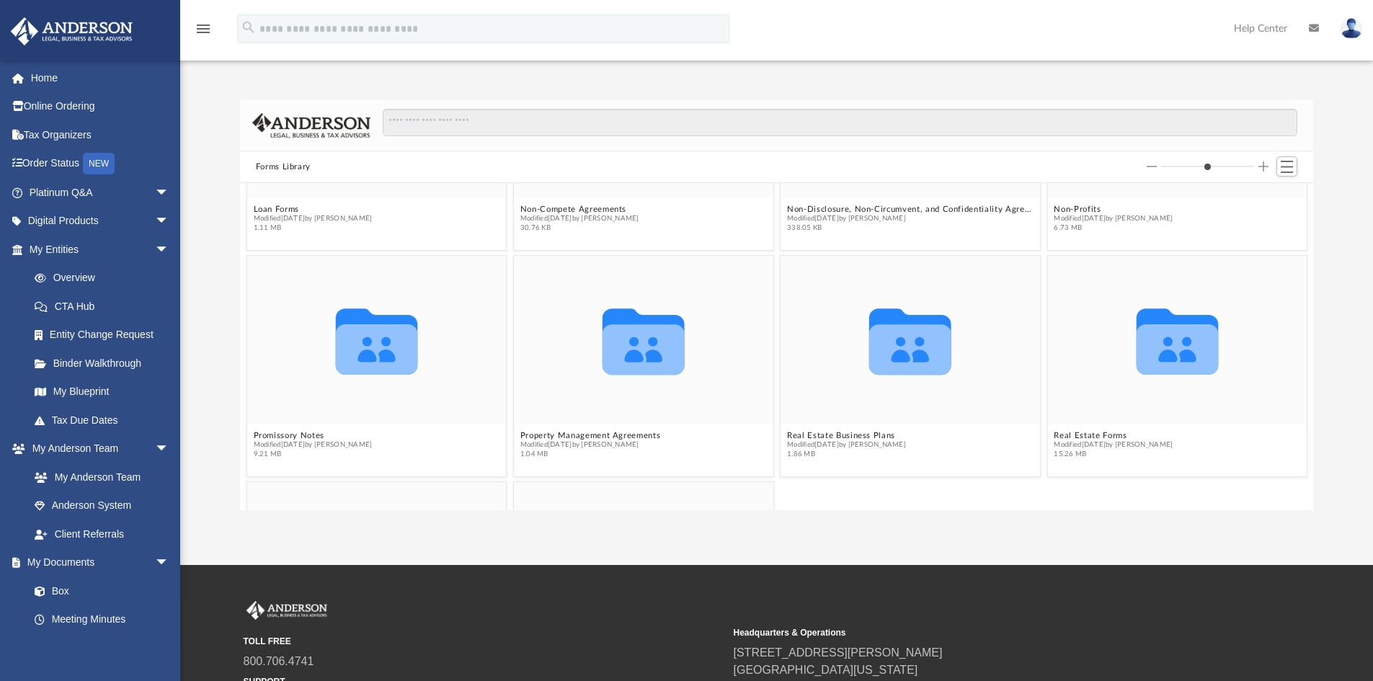
scroll to position [1307, 0]
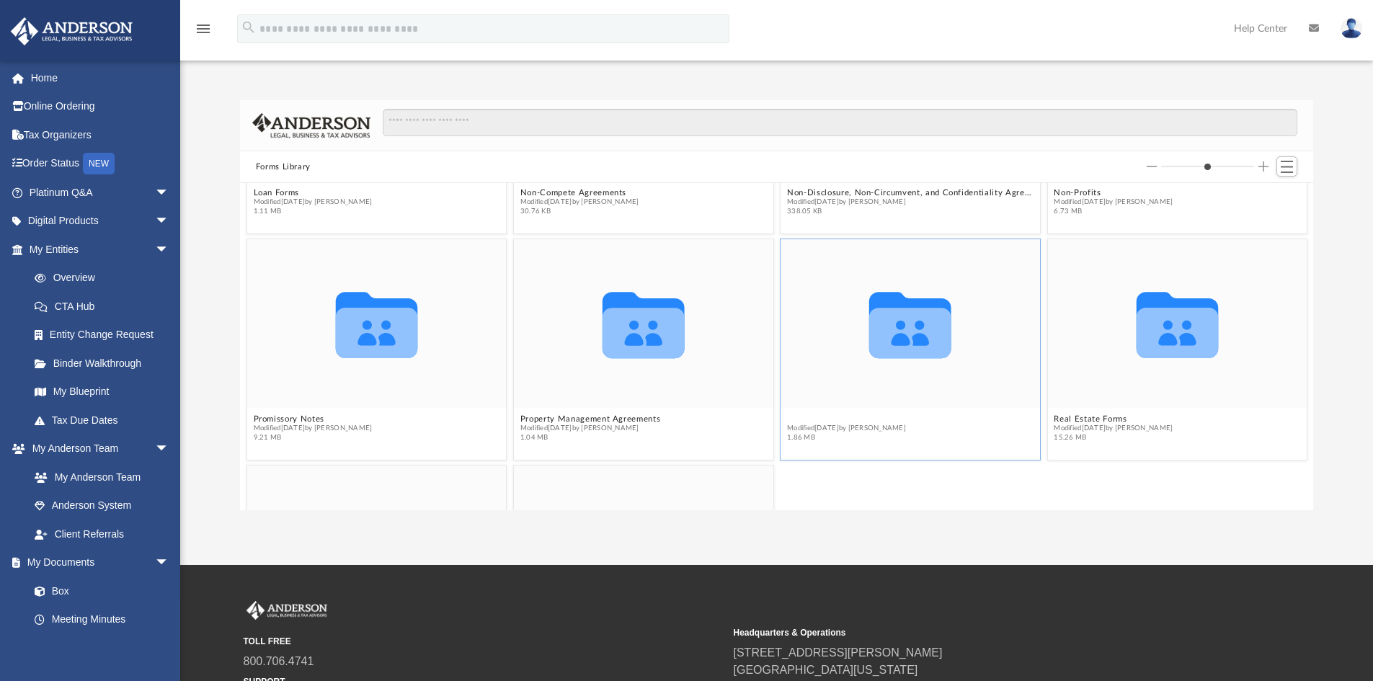
click at [805, 415] on button "Real Estate Business Plans" at bounding box center [846, 418] width 119 height 9
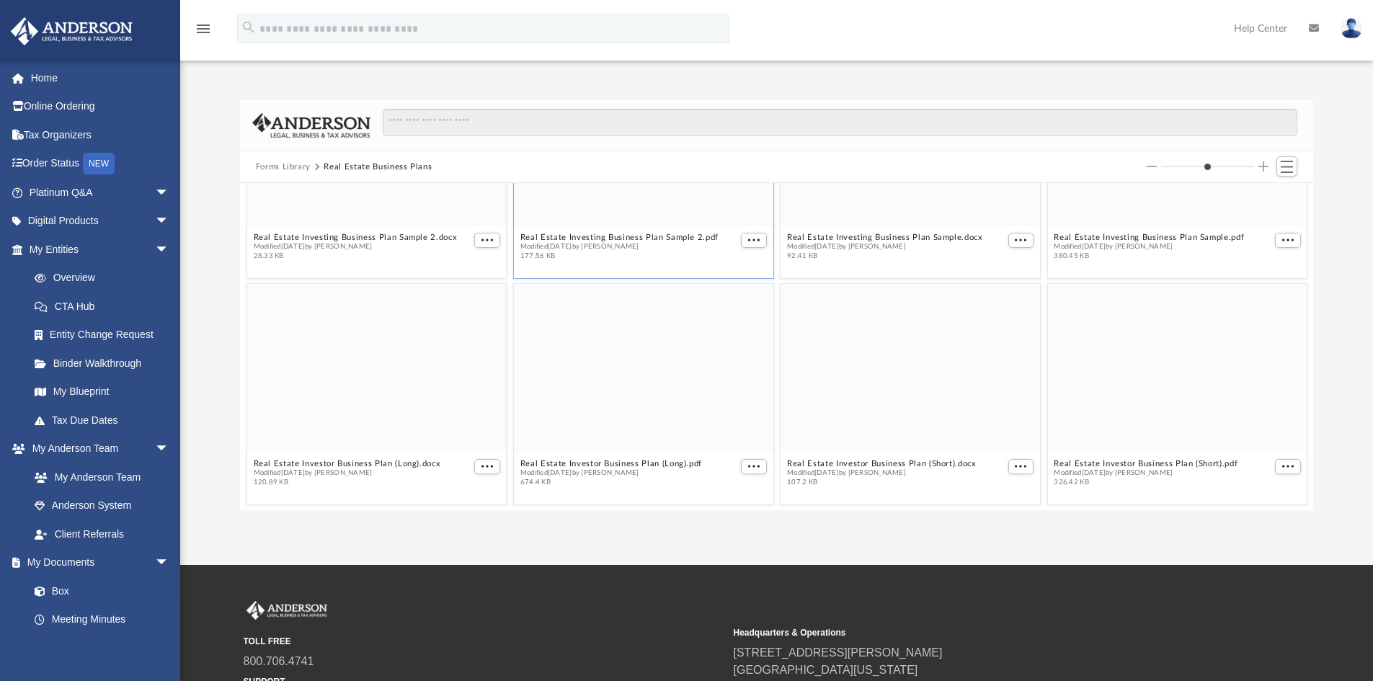
scroll to position [132, 0]
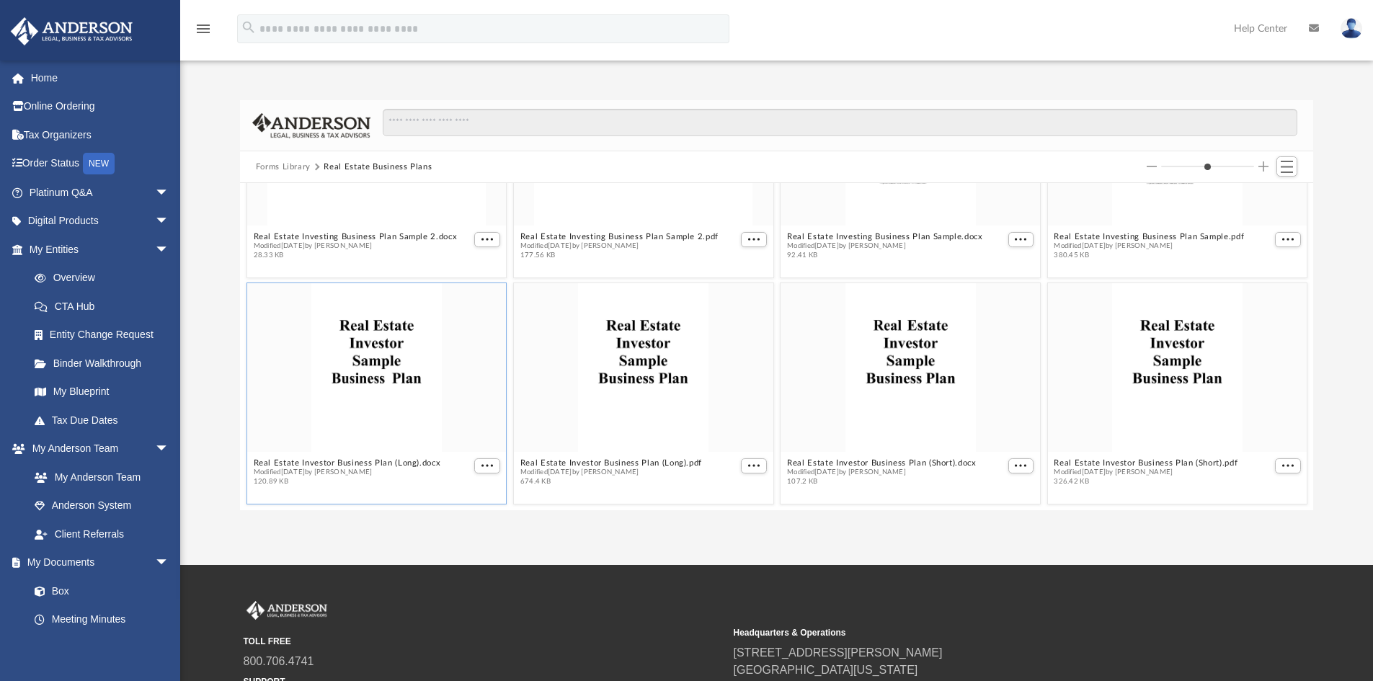
click at [375, 373] on div "grid" at bounding box center [376, 367] width 259 height 169
click at [482, 464] on button "More options" at bounding box center [487, 465] width 26 height 15
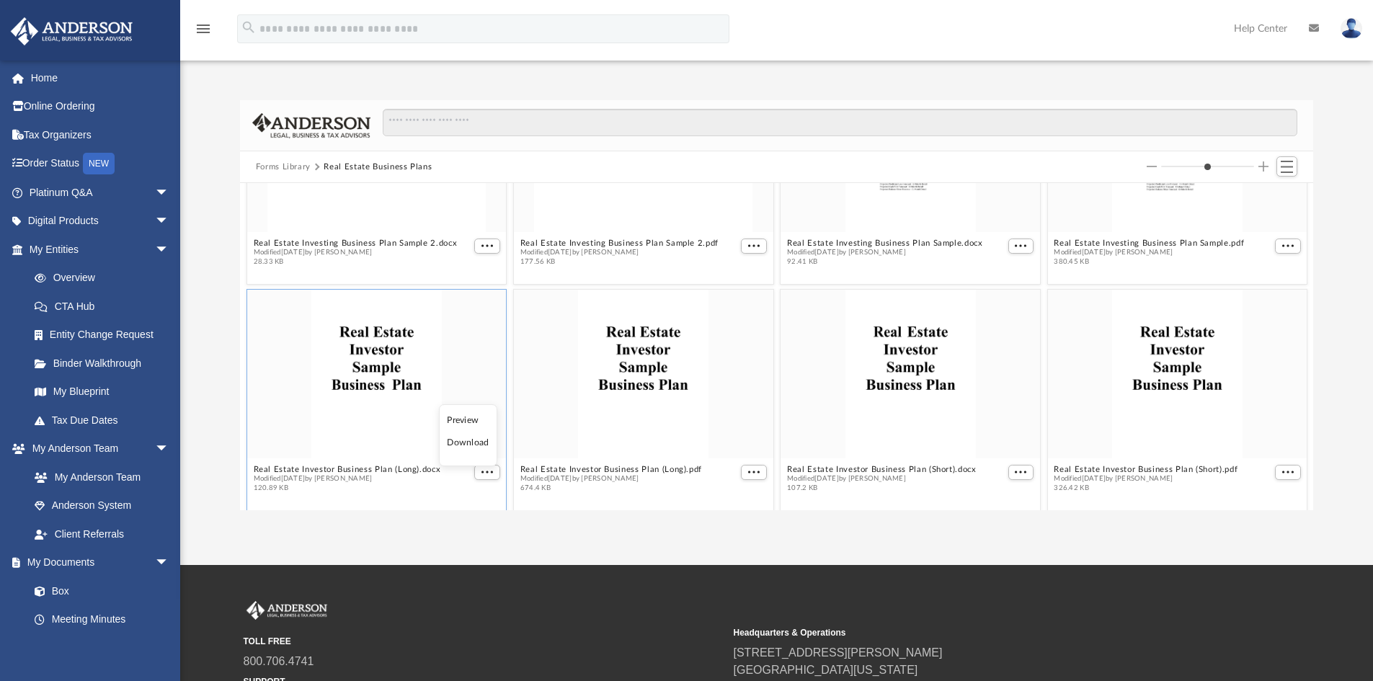
click at [458, 418] on li "Preview" at bounding box center [468, 420] width 42 height 15
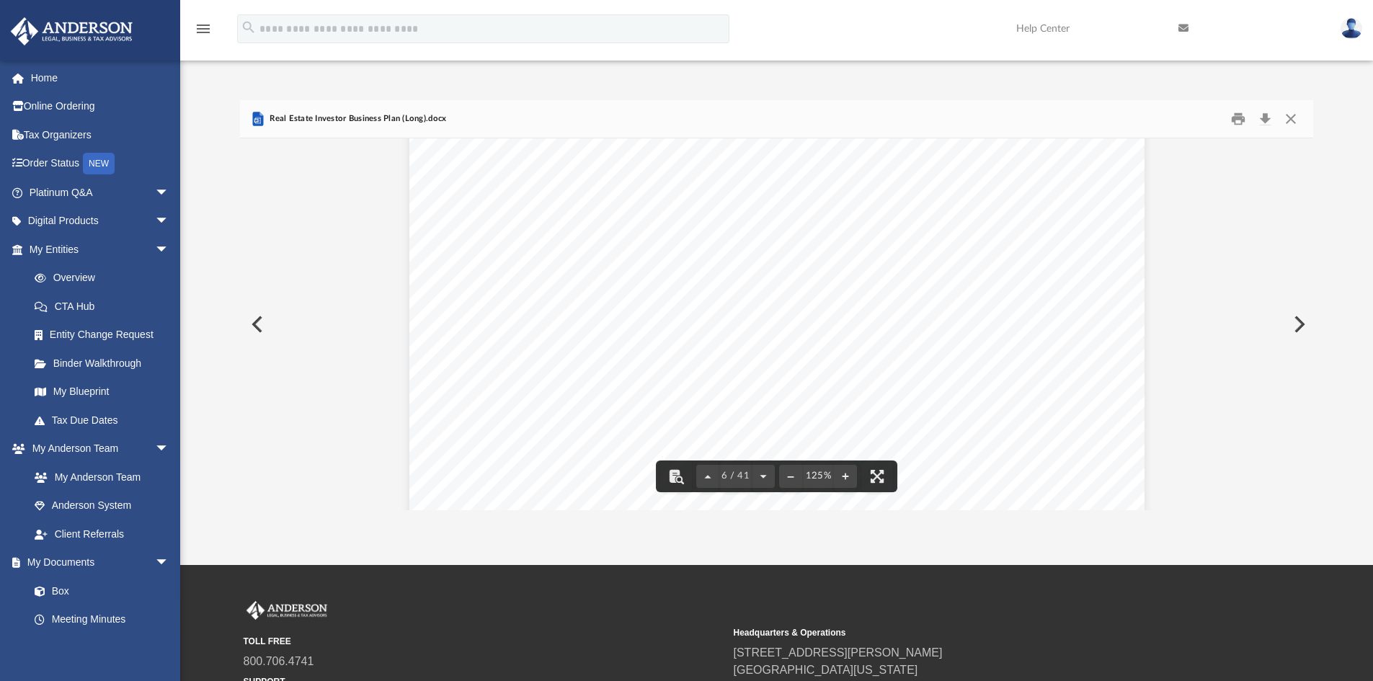
scroll to position [5332, 0]
click at [1294, 125] on button "Close" at bounding box center [1291, 119] width 26 height 22
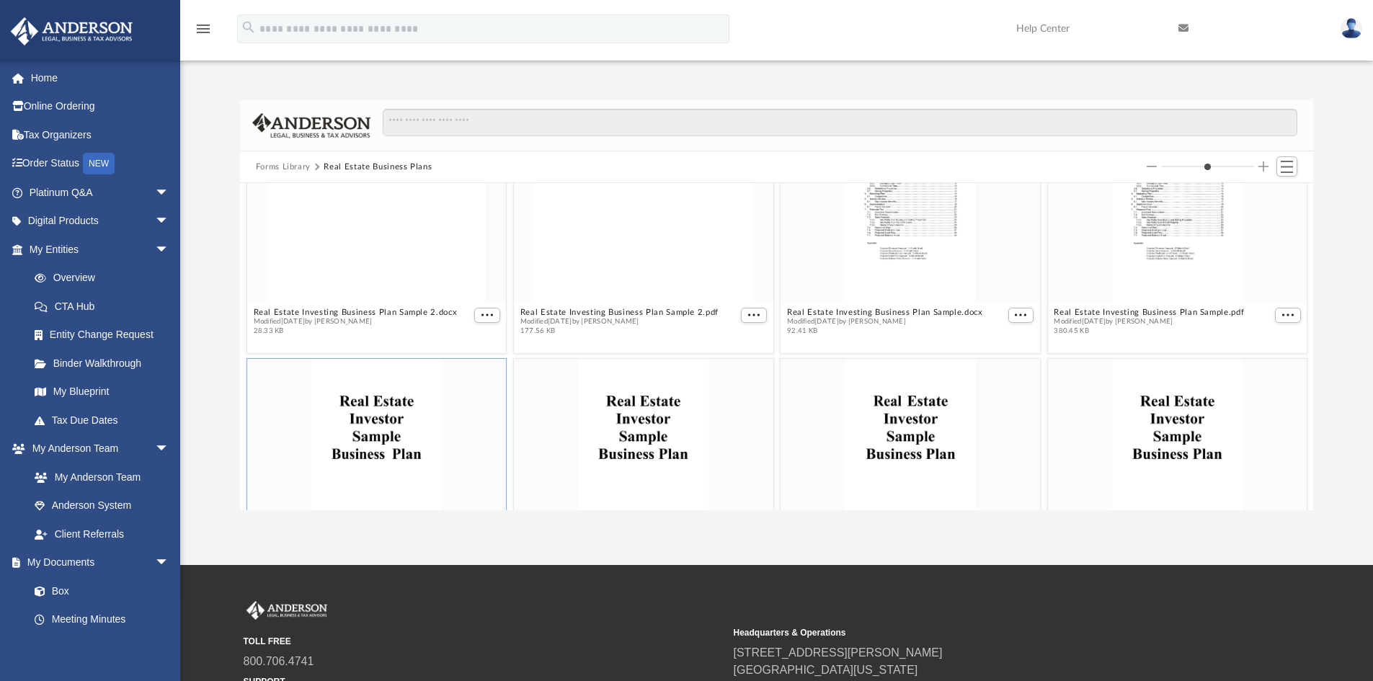
scroll to position [0, 0]
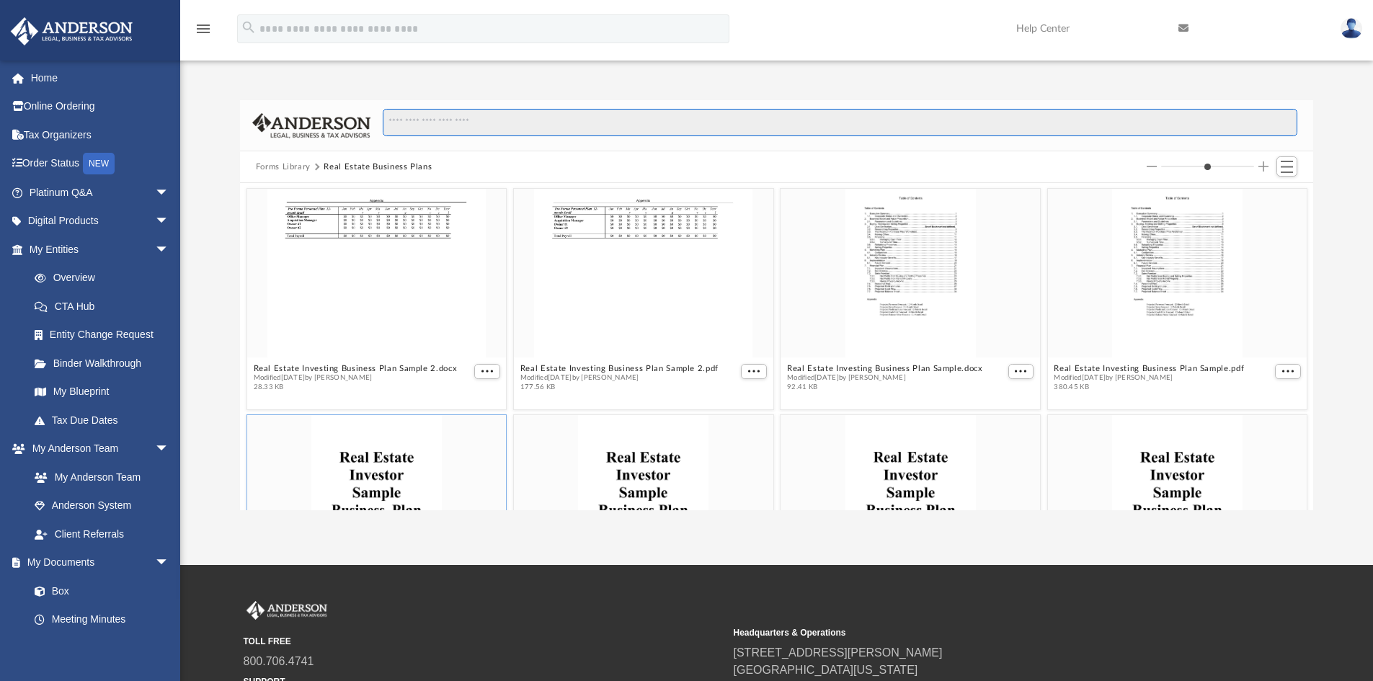
click at [408, 120] on input "Search files and folders" at bounding box center [840, 122] width 914 height 27
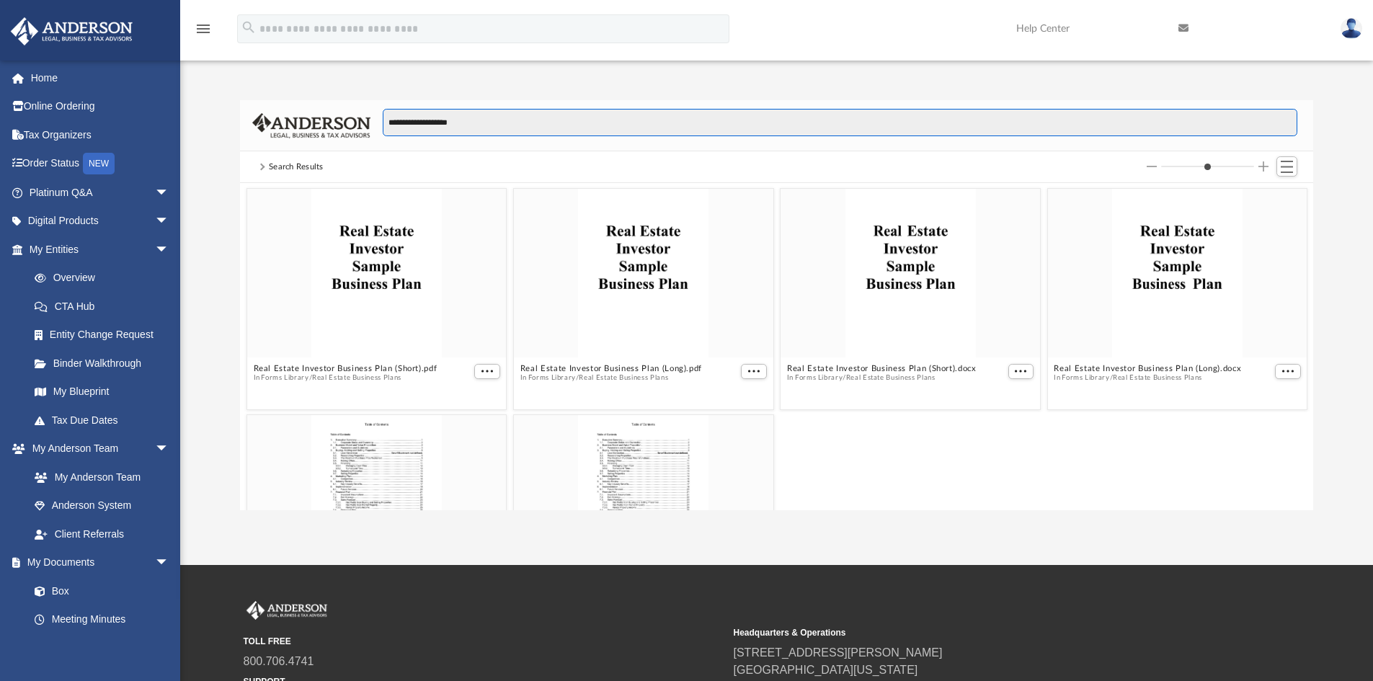
drag, startPoint x: 479, startPoint y: 120, endPoint x: 228, endPoint y: 92, distance: 253.0
click at [228, 92] on div "**********" at bounding box center [776, 290] width 1193 height 440
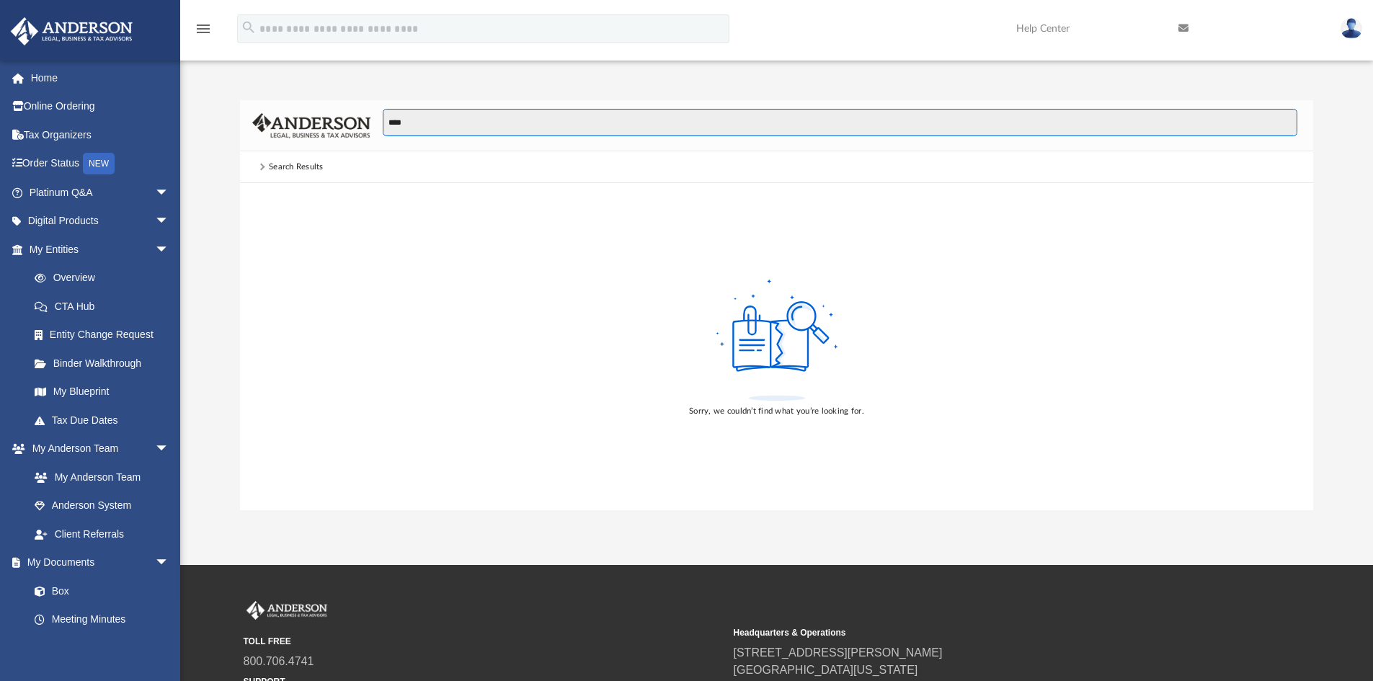
type input "****"
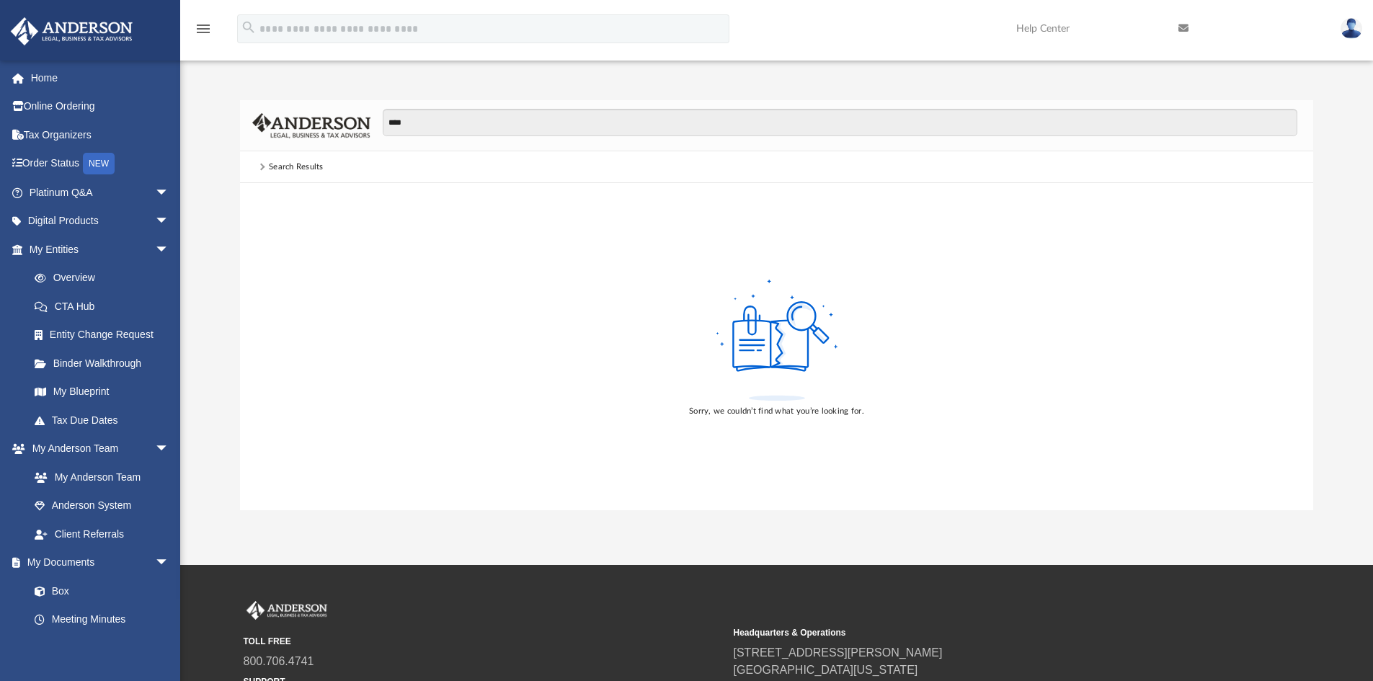
click at [291, 164] on div "Search Results" at bounding box center [296, 167] width 55 height 13
click at [276, 166] on div "Search Results" at bounding box center [296, 167] width 55 height 13
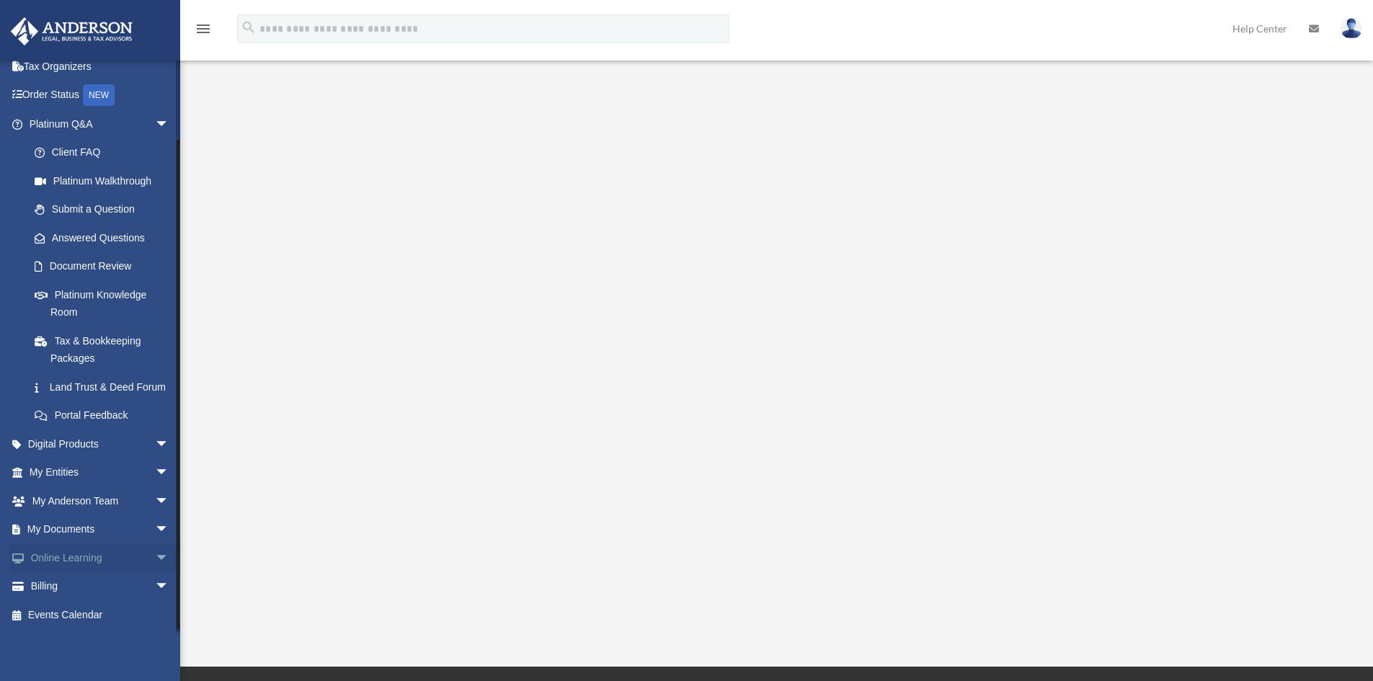
scroll to position [86, 0]
click at [155, 530] on span "arrow_drop_down" at bounding box center [169, 530] width 29 height 30
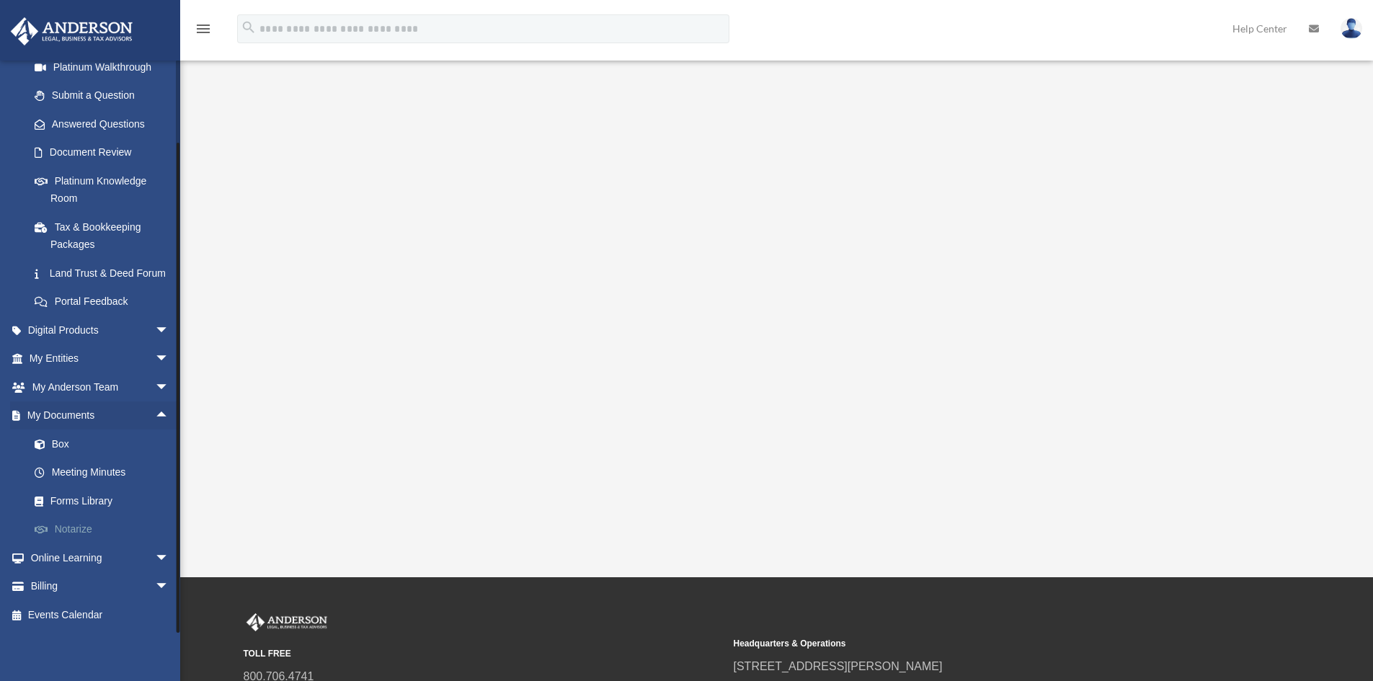
scroll to position [144, 0]
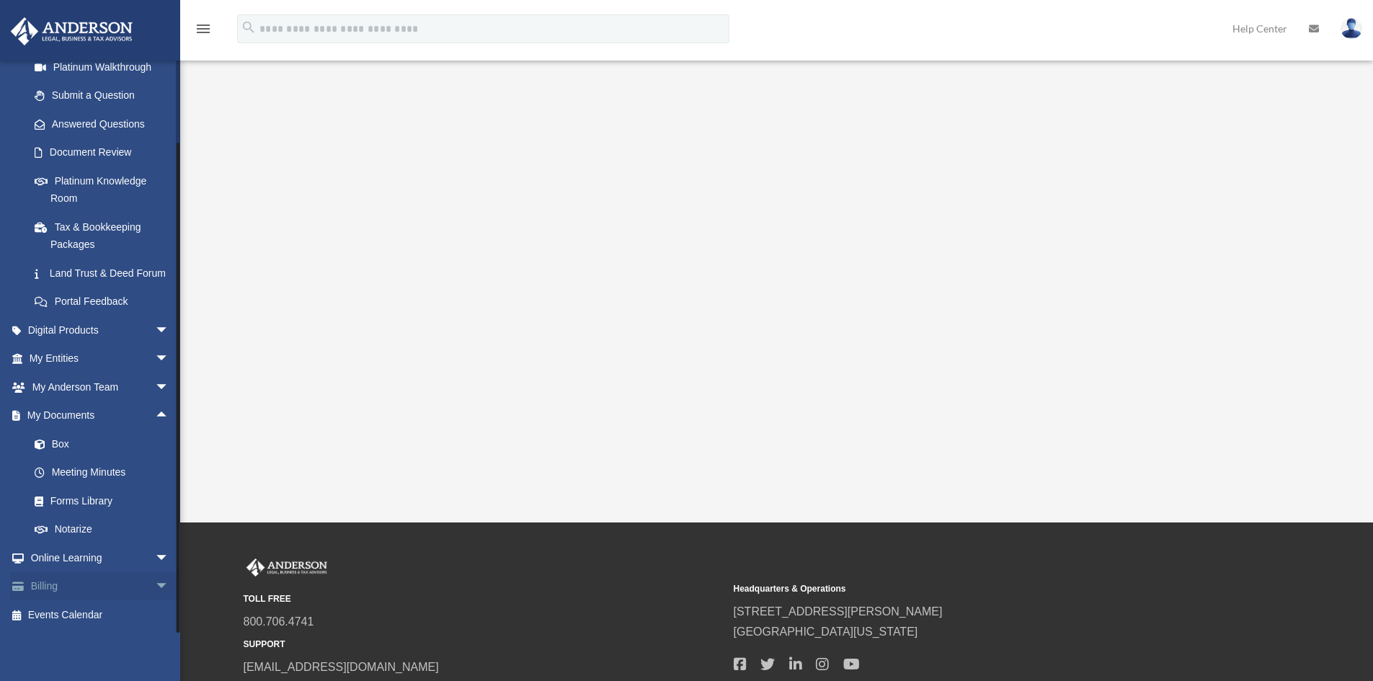
click at [156, 587] on span "arrow_drop_down" at bounding box center [169, 587] width 29 height 30
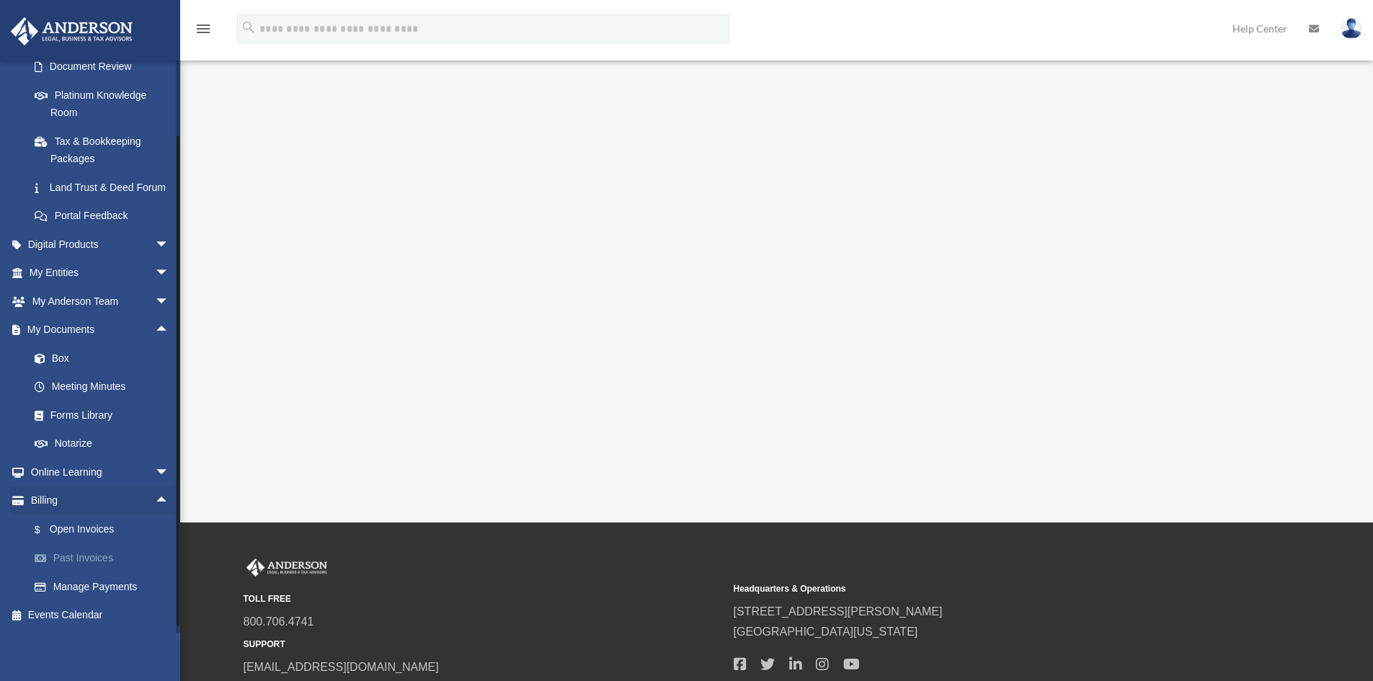
scroll to position [286, 0]
click at [102, 557] on link "Past Invoices" at bounding box center [105, 558] width 171 height 29
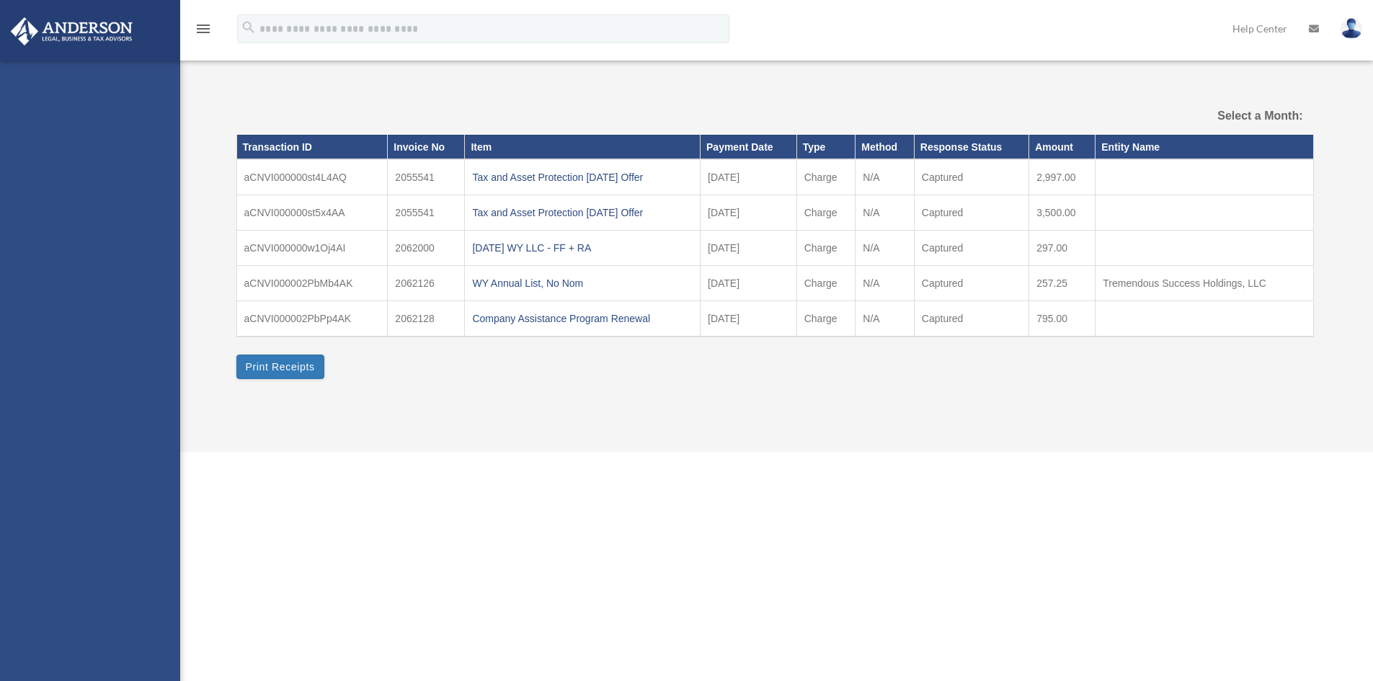
select select
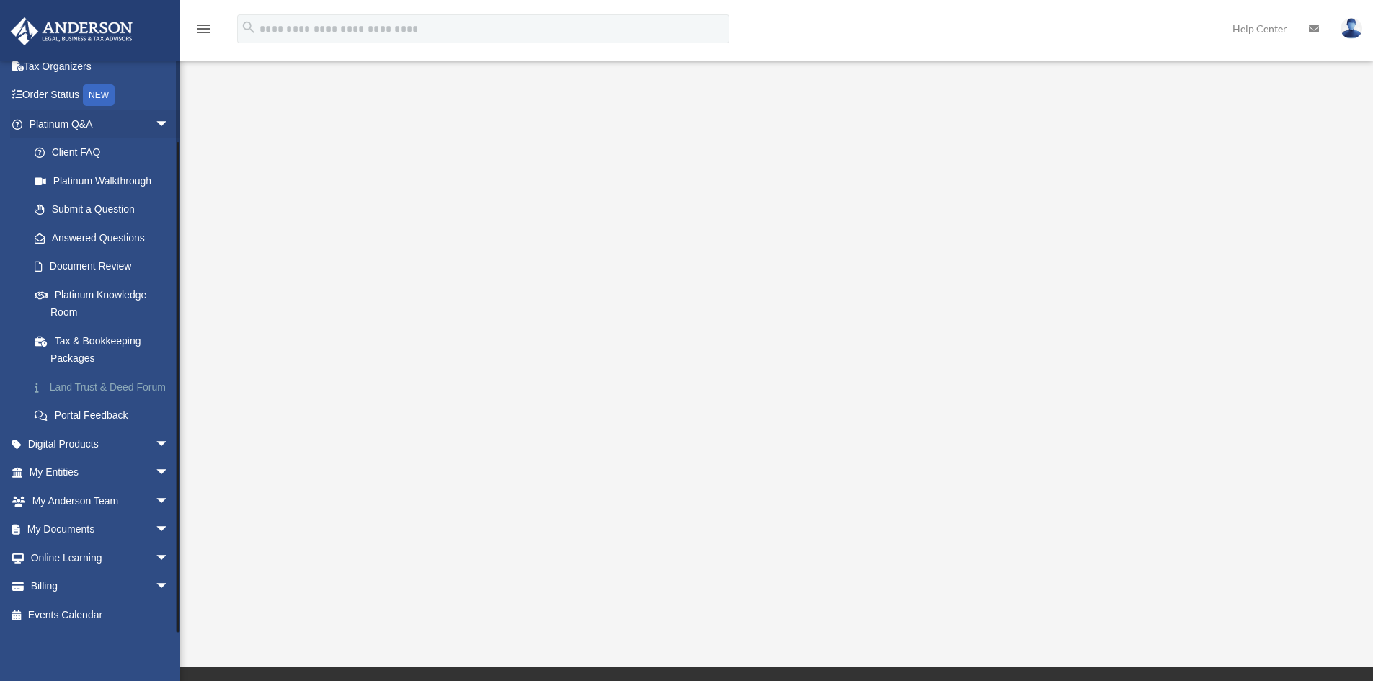
scroll to position [86, 0]
click at [155, 558] on span "arrow_drop_down" at bounding box center [169, 558] width 29 height 30
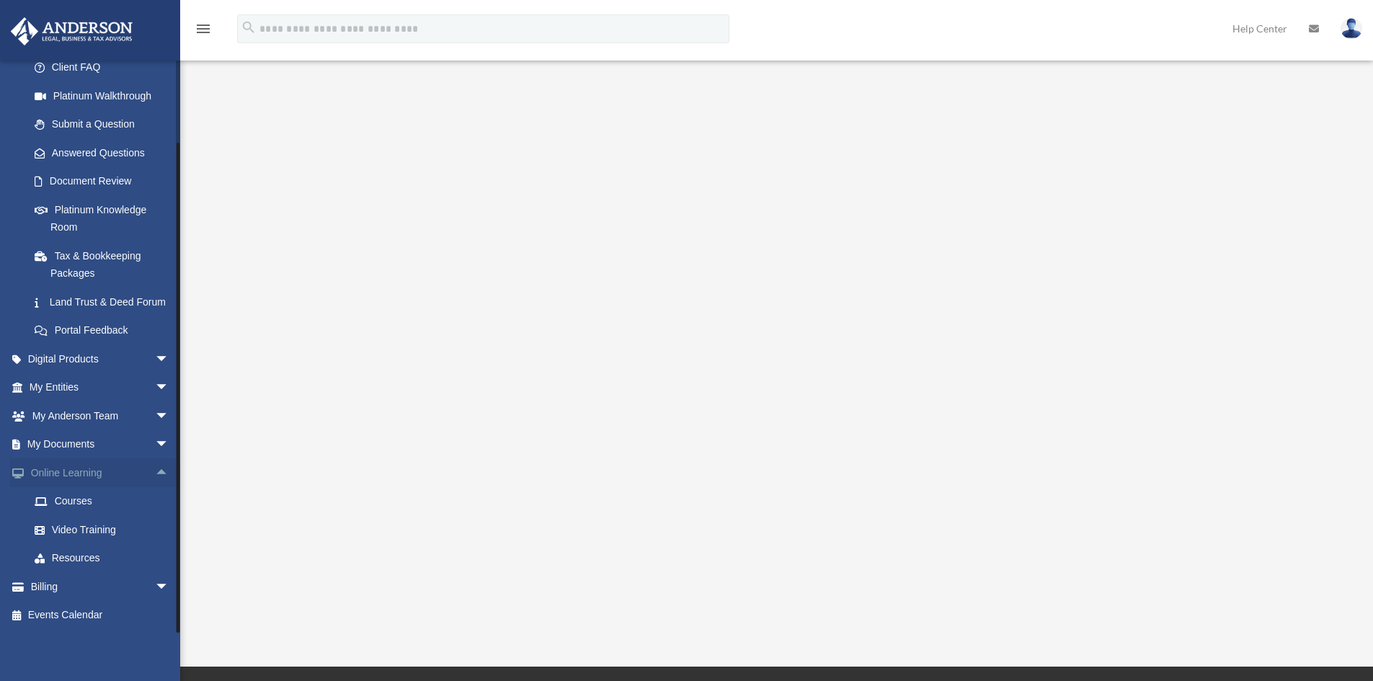
scroll to position [172, 0]
click at [155, 592] on span "arrow_drop_down" at bounding box center [169, 587] width 29 height 30
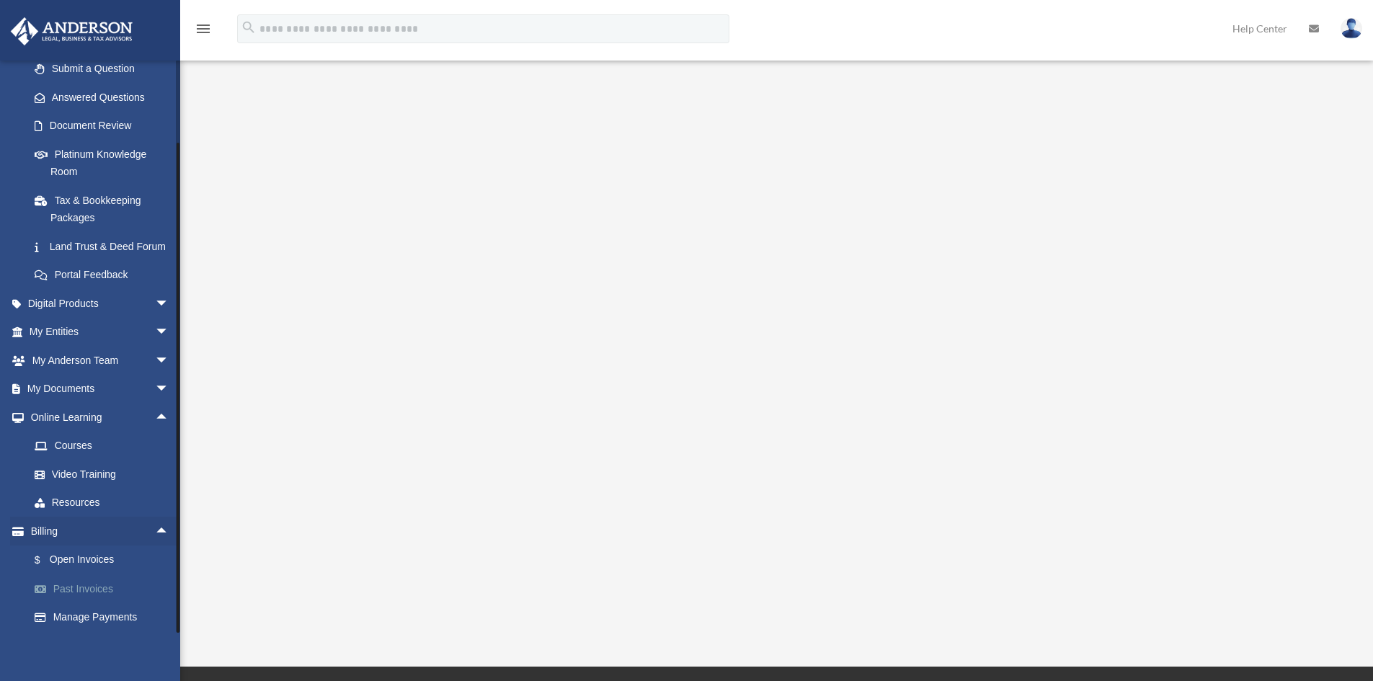
scroll to position [244, 0]
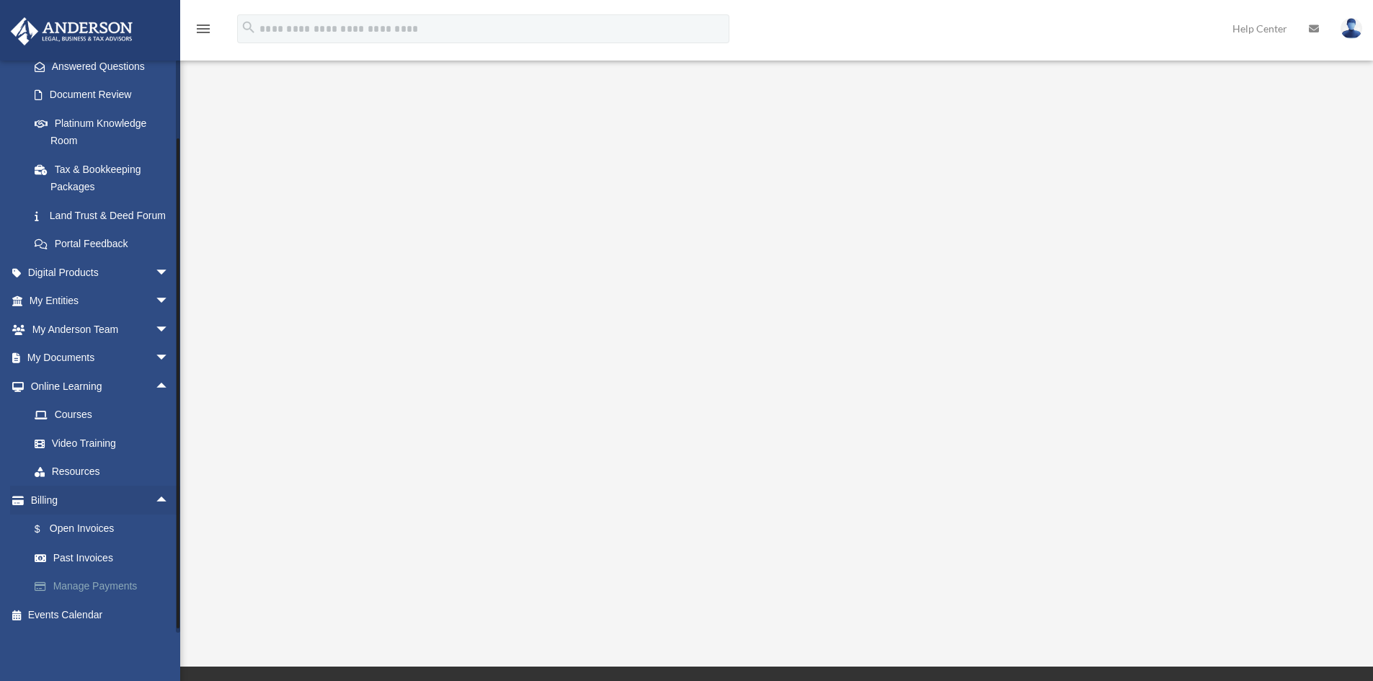
click at [76, 600] on link "Manage Payments" at bounding box center [105, 586] width 171 height 29
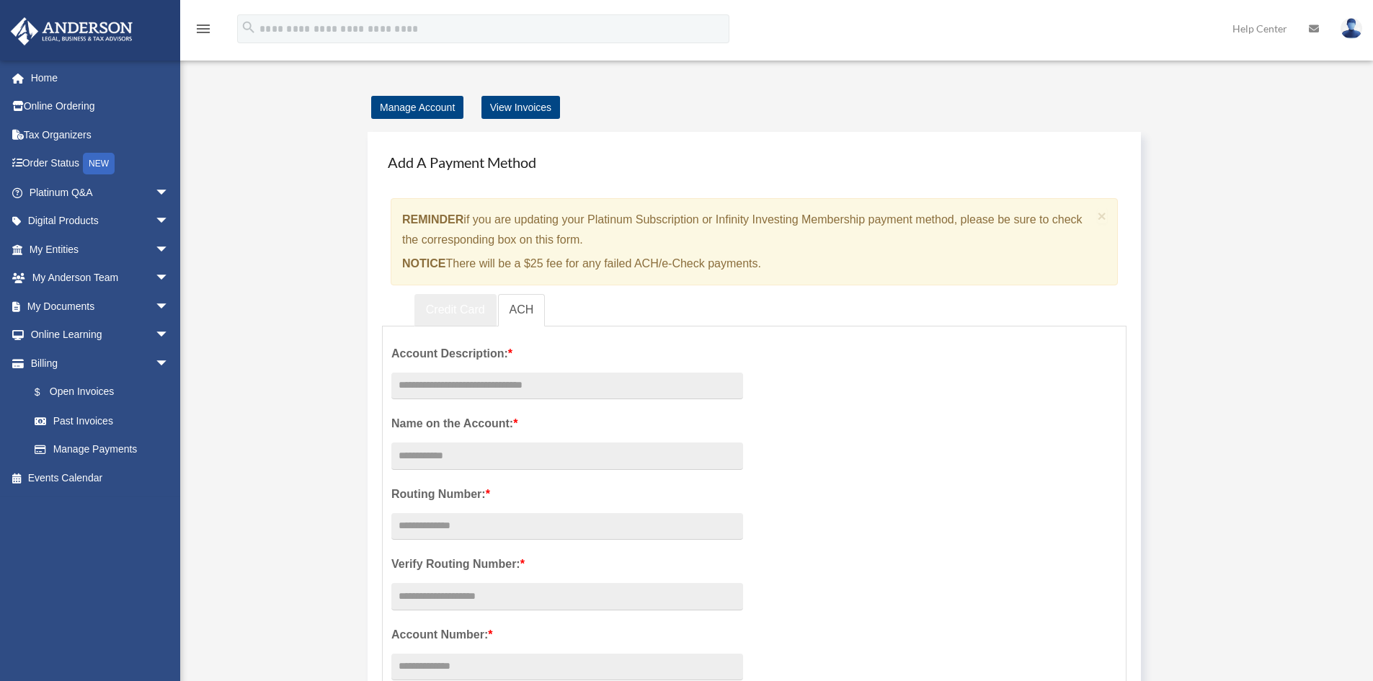
click at [468, 294] on link "Credit Card" at bounding box center [455, 310] width 82 height 32
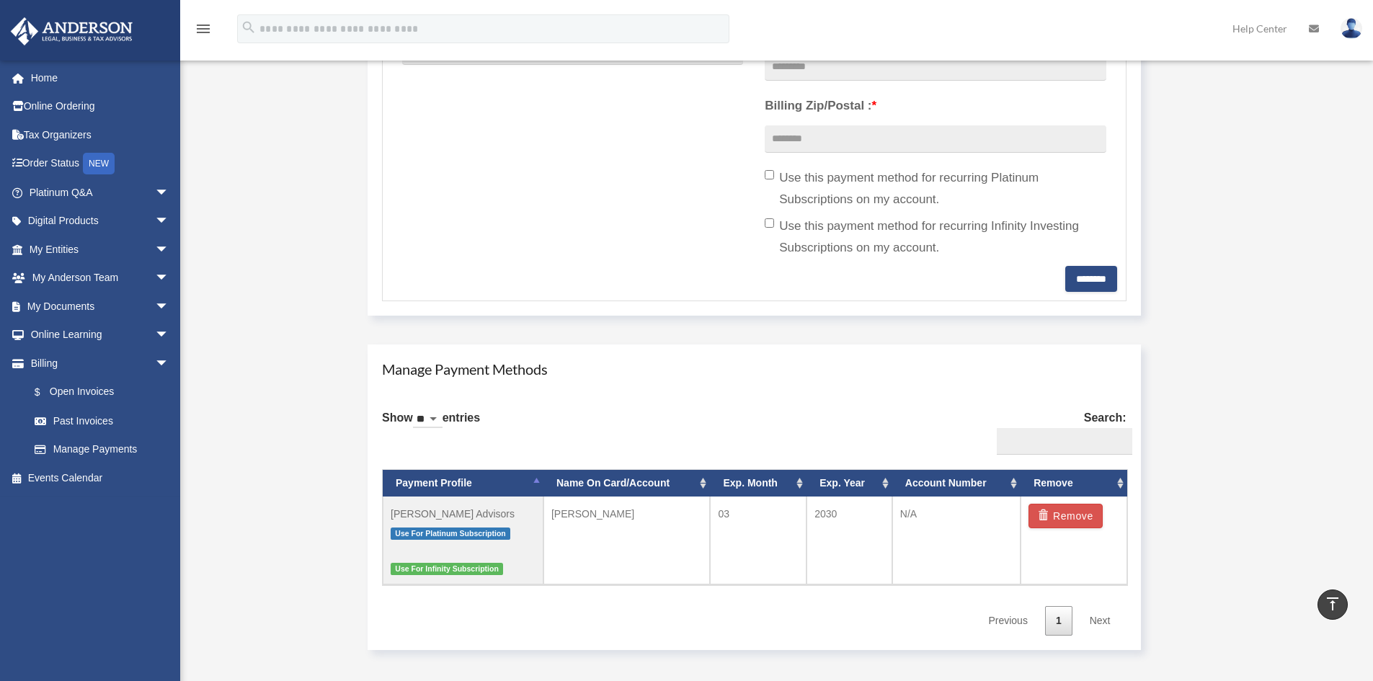
scroll to position [576, 0]
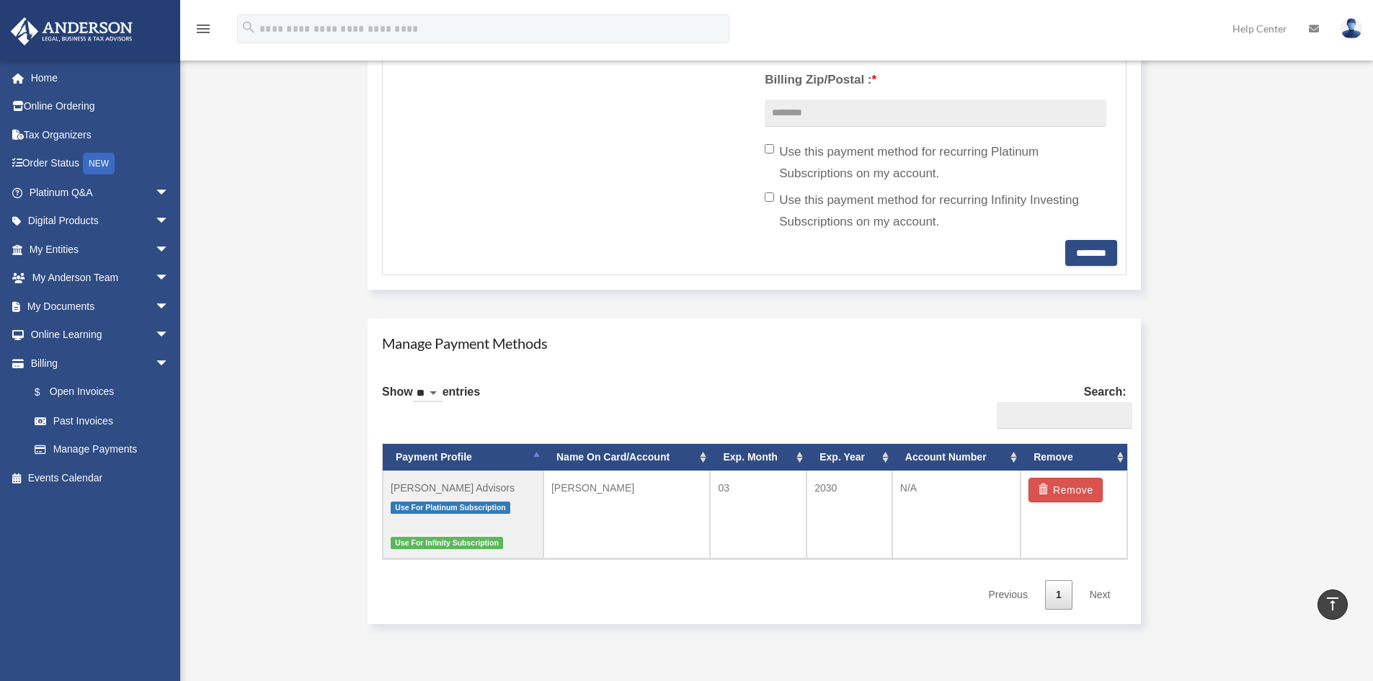
click at [319, 520] on div "Manage Account View Invoices Add A Payment Method × REMINDER if you are updatin…" at bounding box center [775, 80] width 1099 height 1118
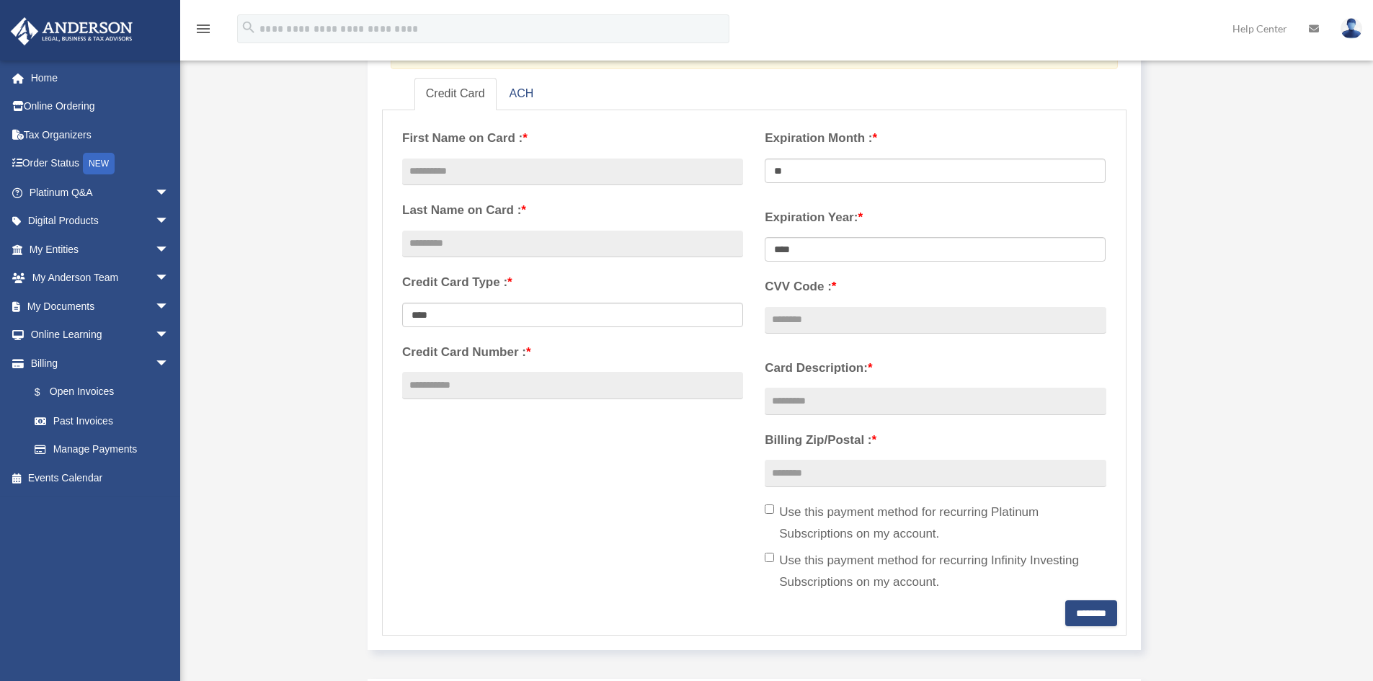
scroll to position [0, 0]
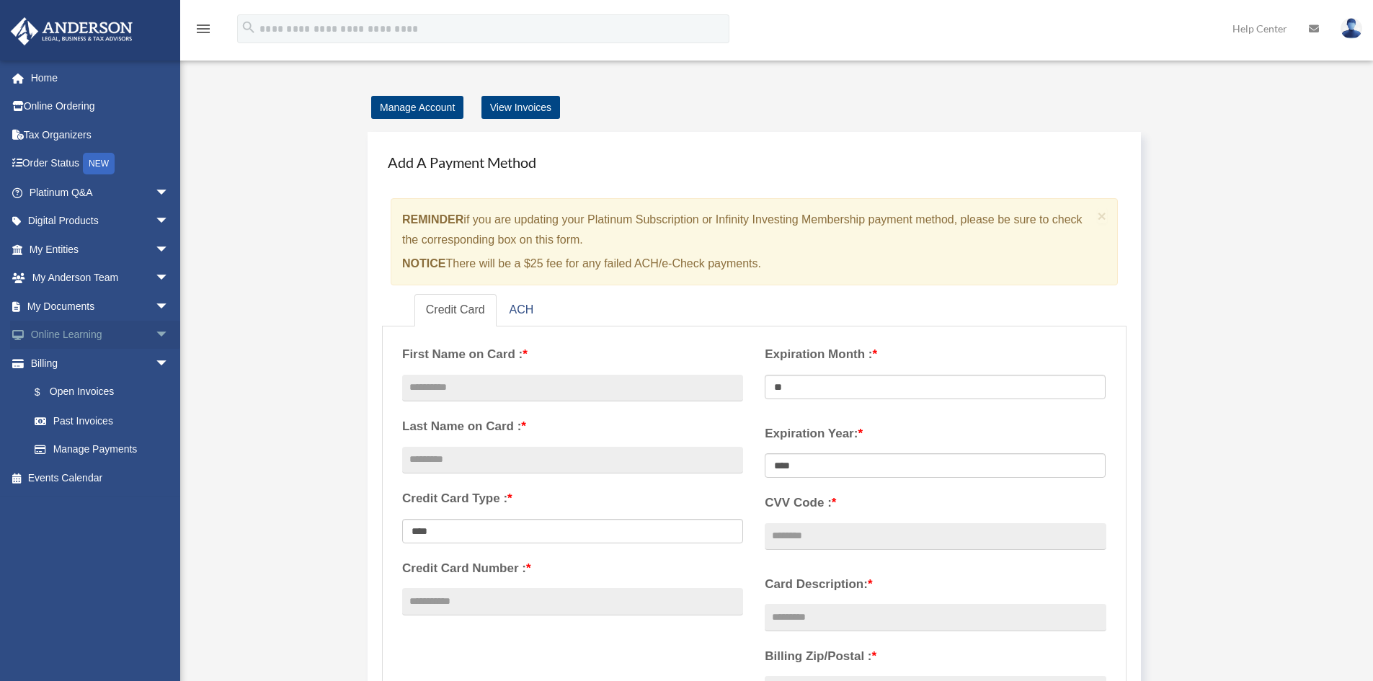
click at [155, 331] on span "arrow_drop_down" at bounding box center [169, 336] width 29 height 30
click at [104, 396] on link "Video Training" at bounding box center [105, 392] width 171 height 29
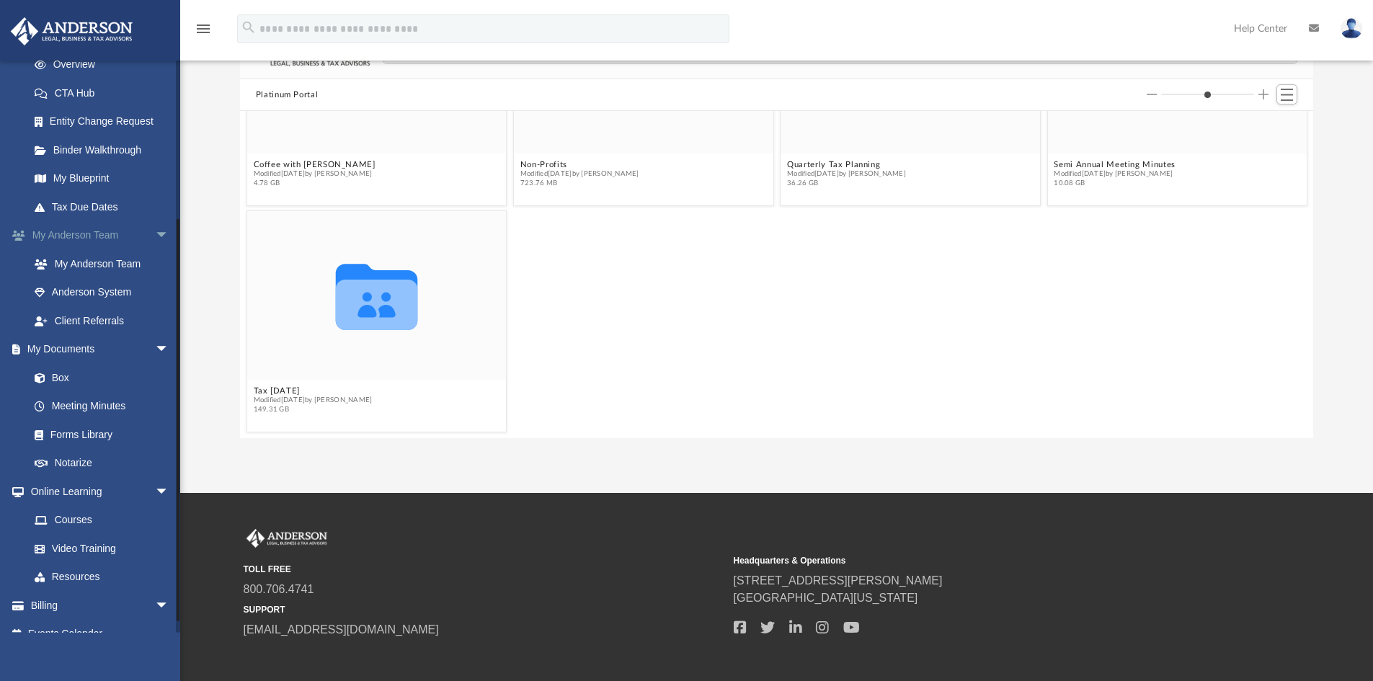
scroll to position [216, 0]
click at [84, 293] on link "Anderson System" at bounding box center [105, 289] width 171 height 29
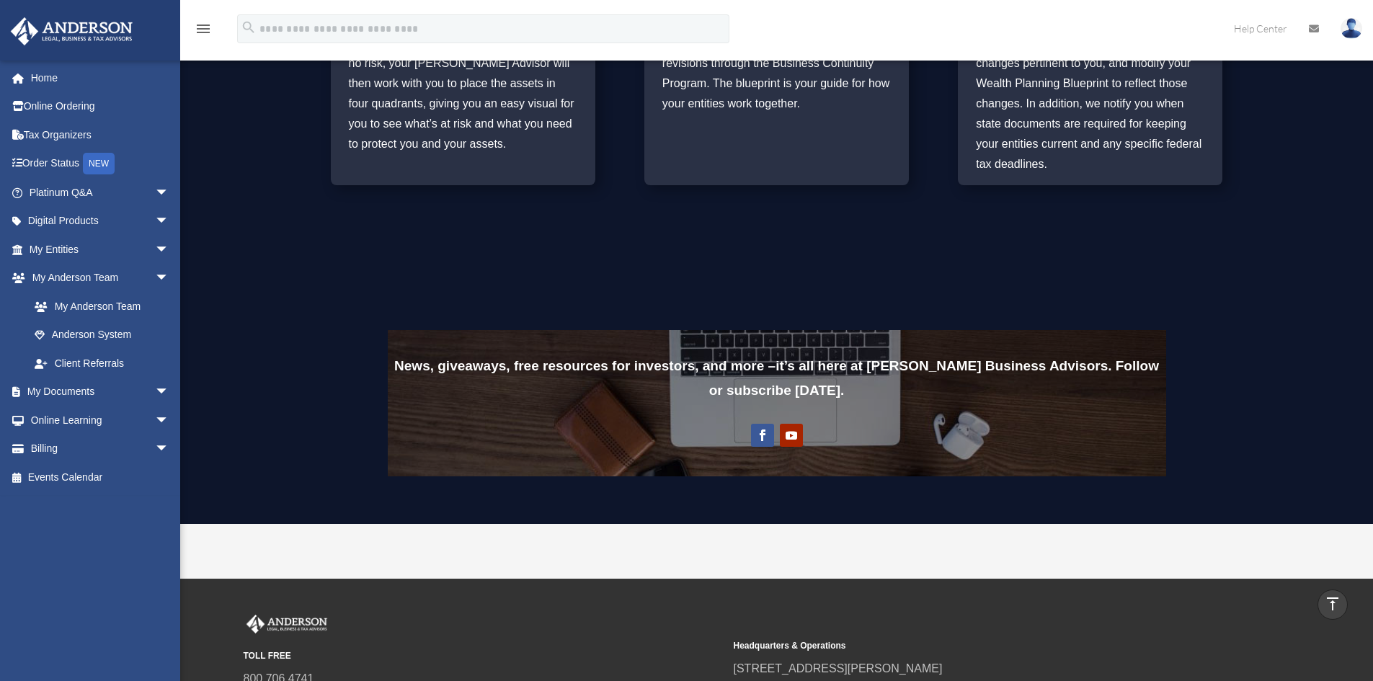
scroll to position [716, 0]
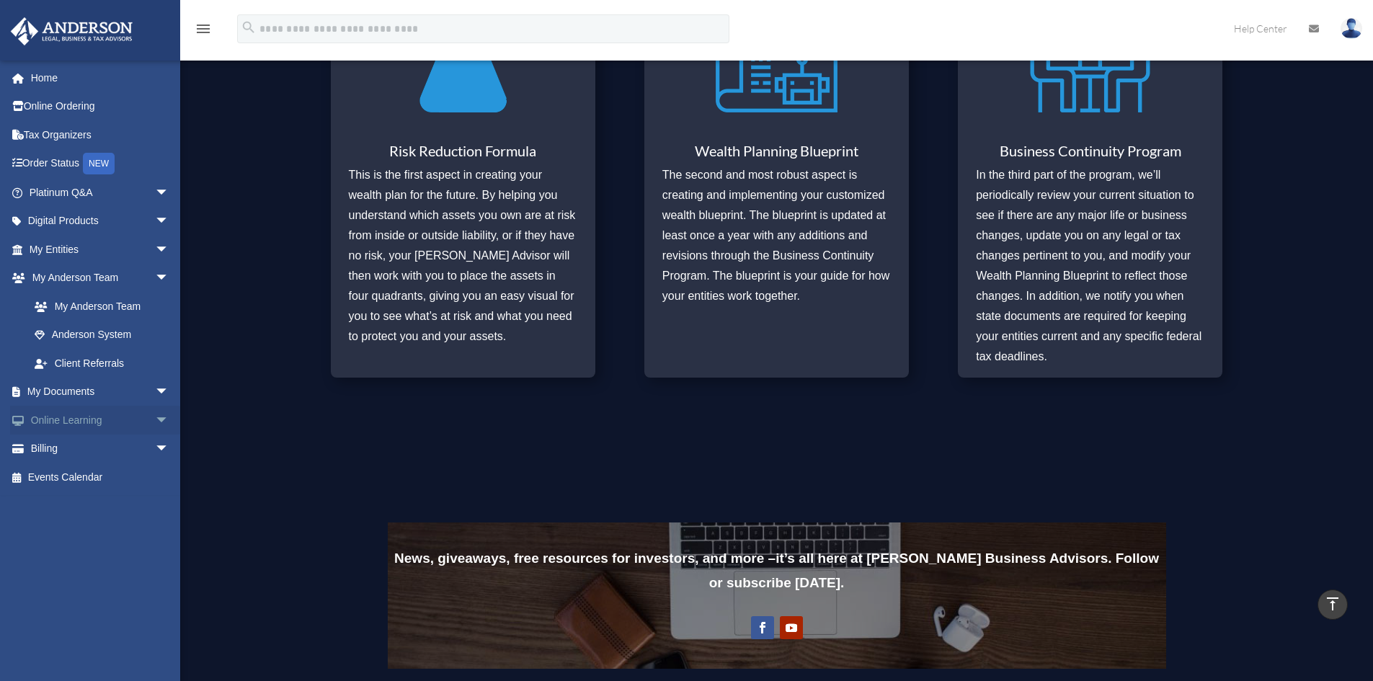
click at [155, 423] on span "arrow_drop_down" at bounding box center [169, 421] width 29 height 30
click at [95, 446] on link "Courses" at bounding box center [105, 449] width 171 height 29
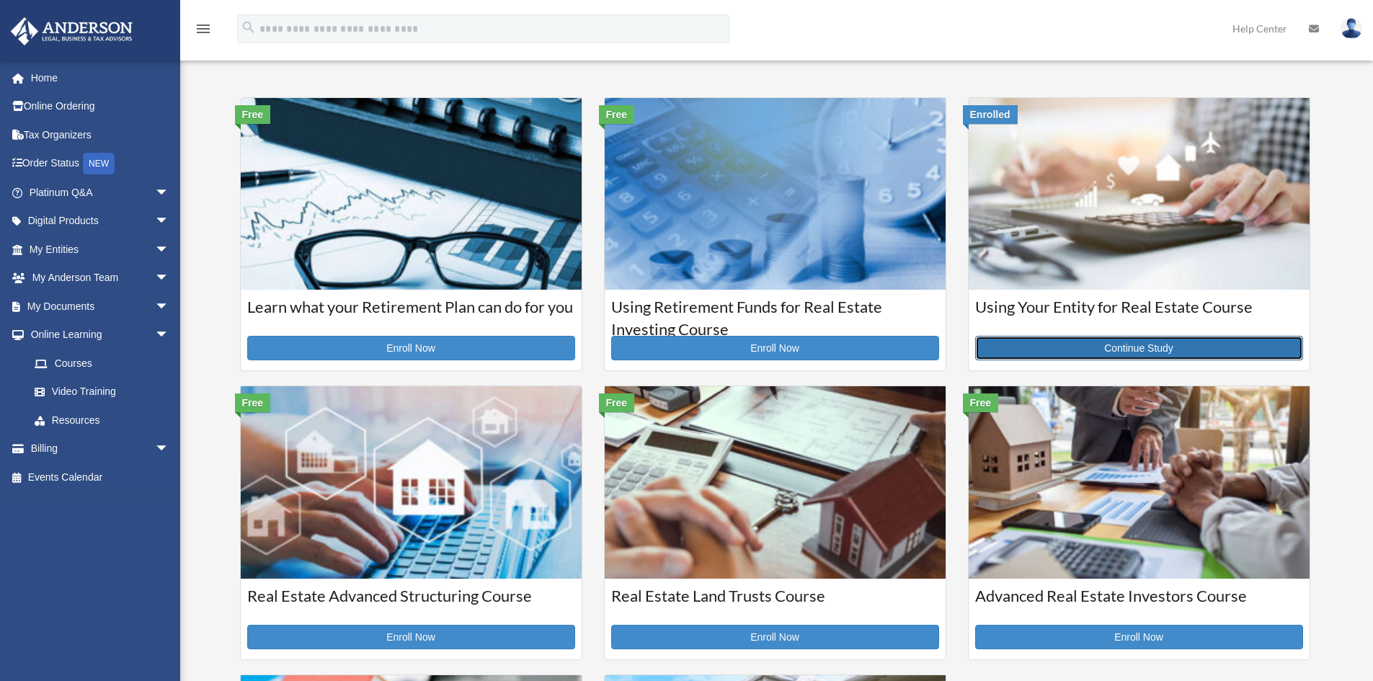
click at [1144, 342] on link "Continue Study" at bounding box center [1139, 348] width 328 height 25
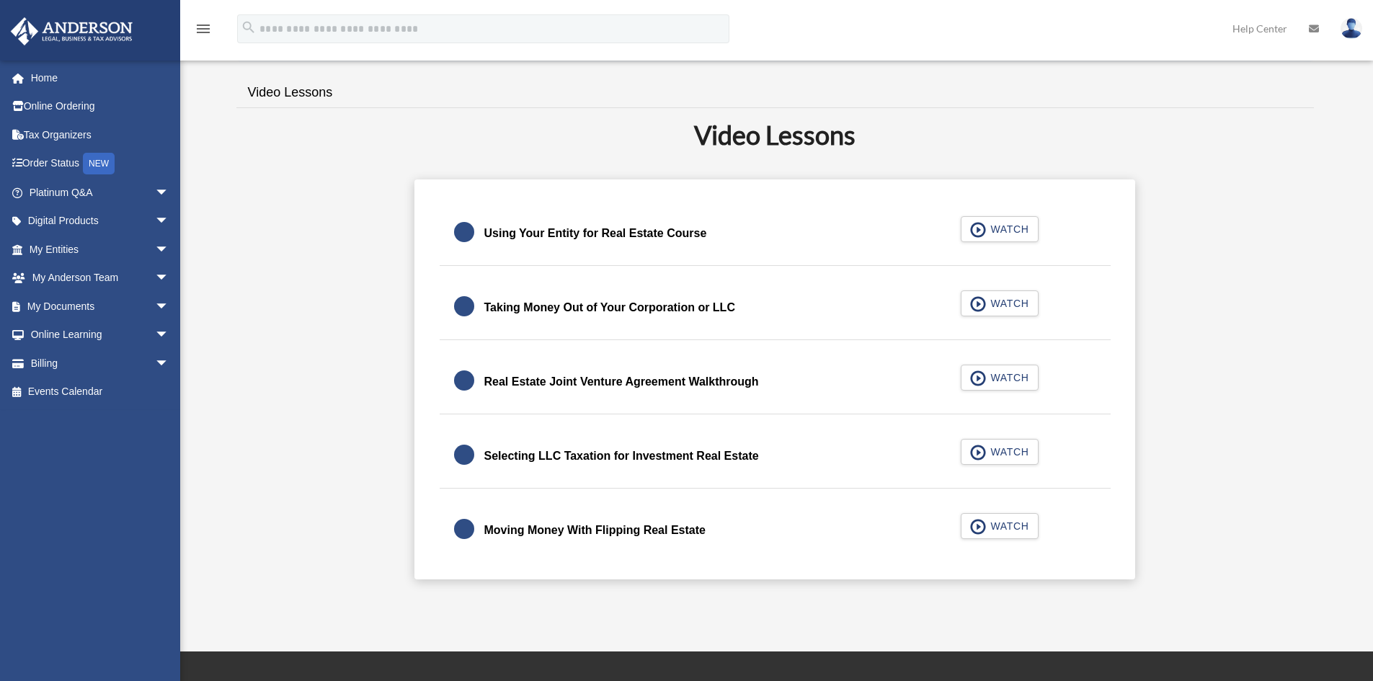
scroll to position [288, 0]
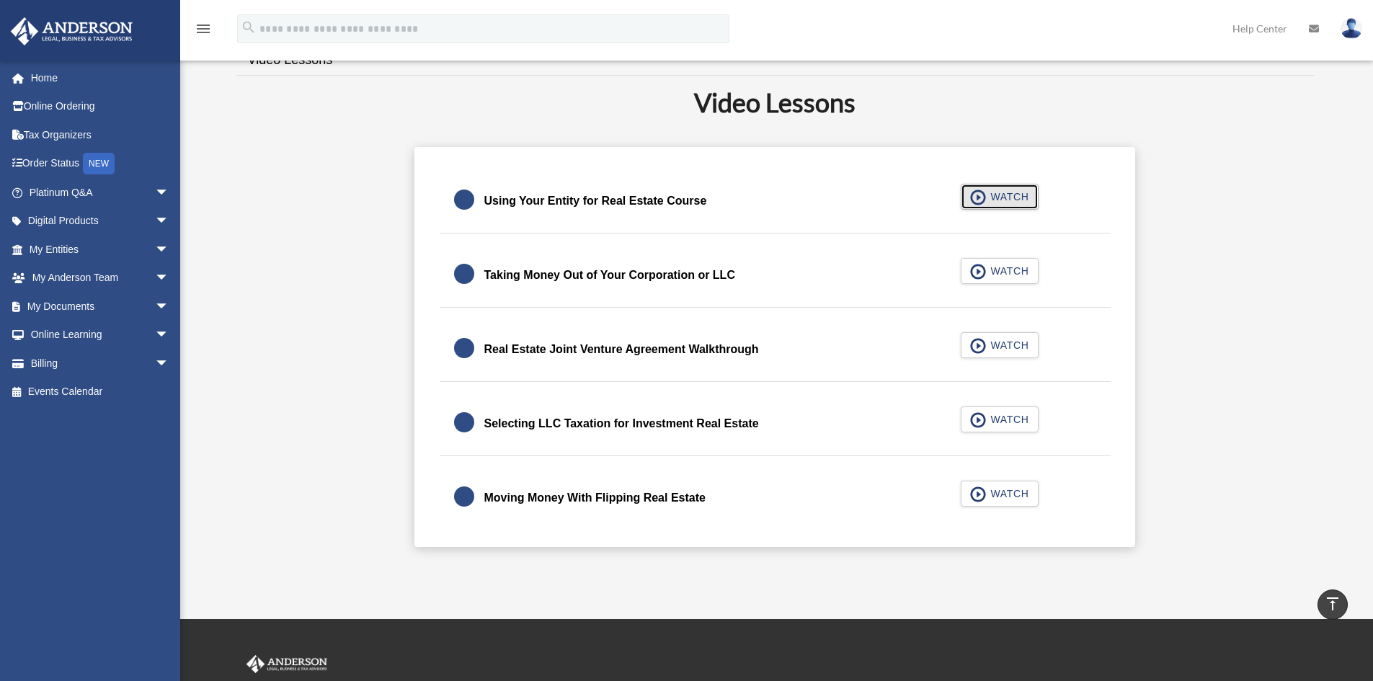
click at [1020, 196] on span "WATCH" at bounding box center [1007, 197] width 43 height 14
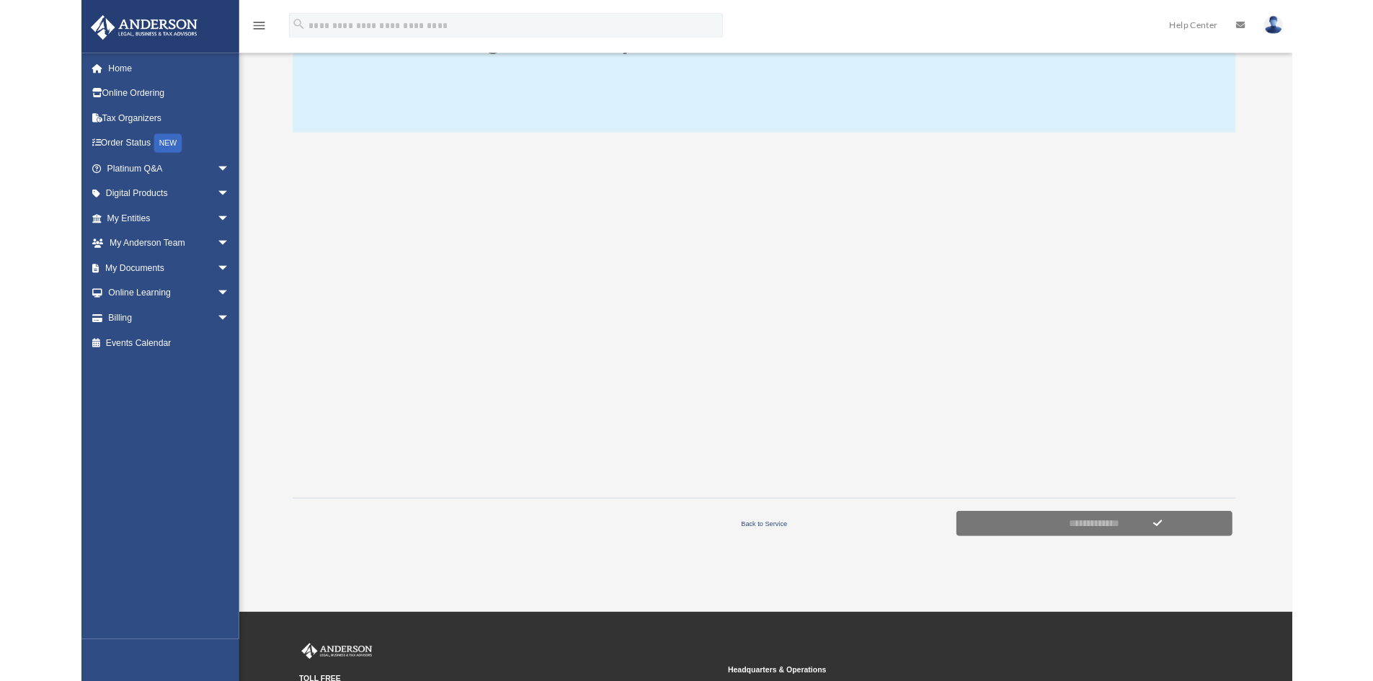
scroll to position [144, 0]
